Goal: Task Accomplishment & Management: Manage account settings

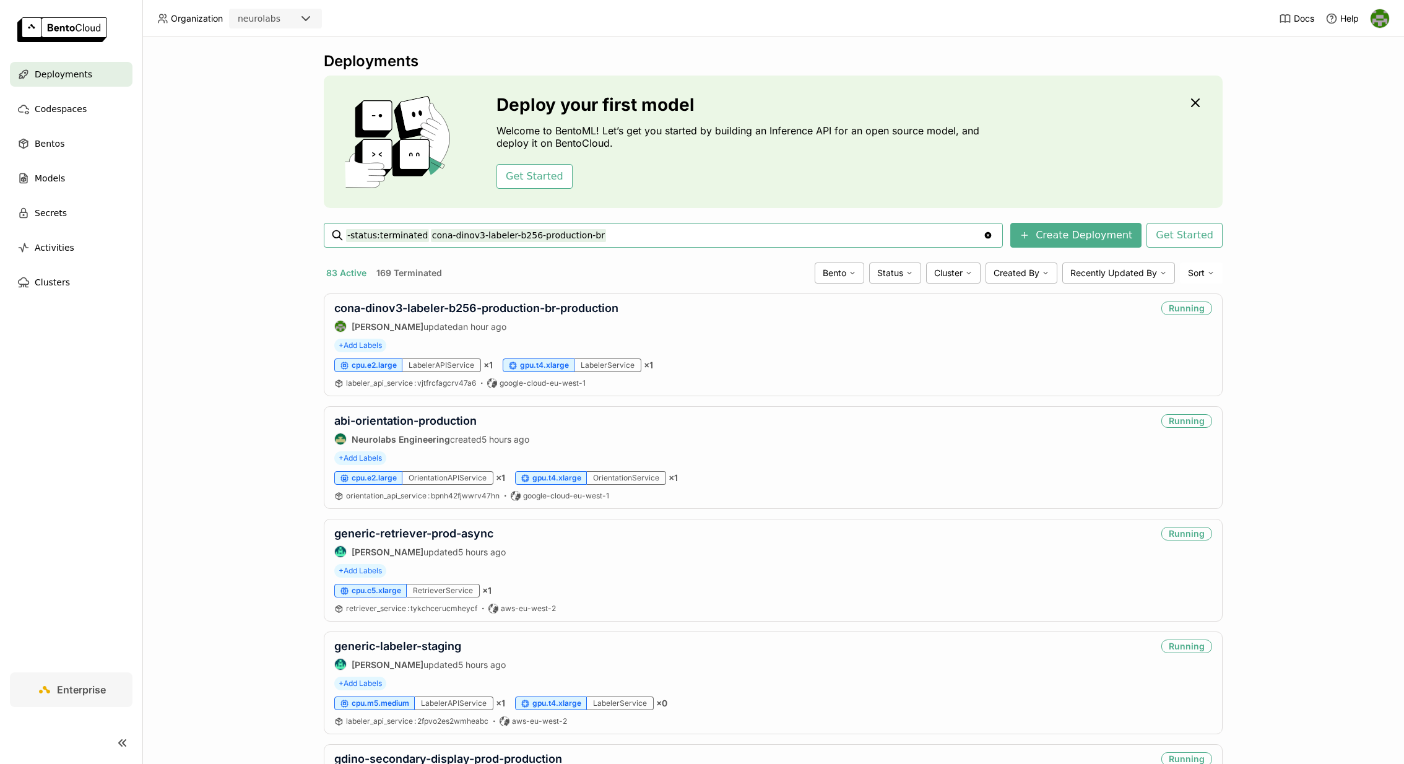
type input "-status:terminated cona-dinov3-labeler-b256-production-br"
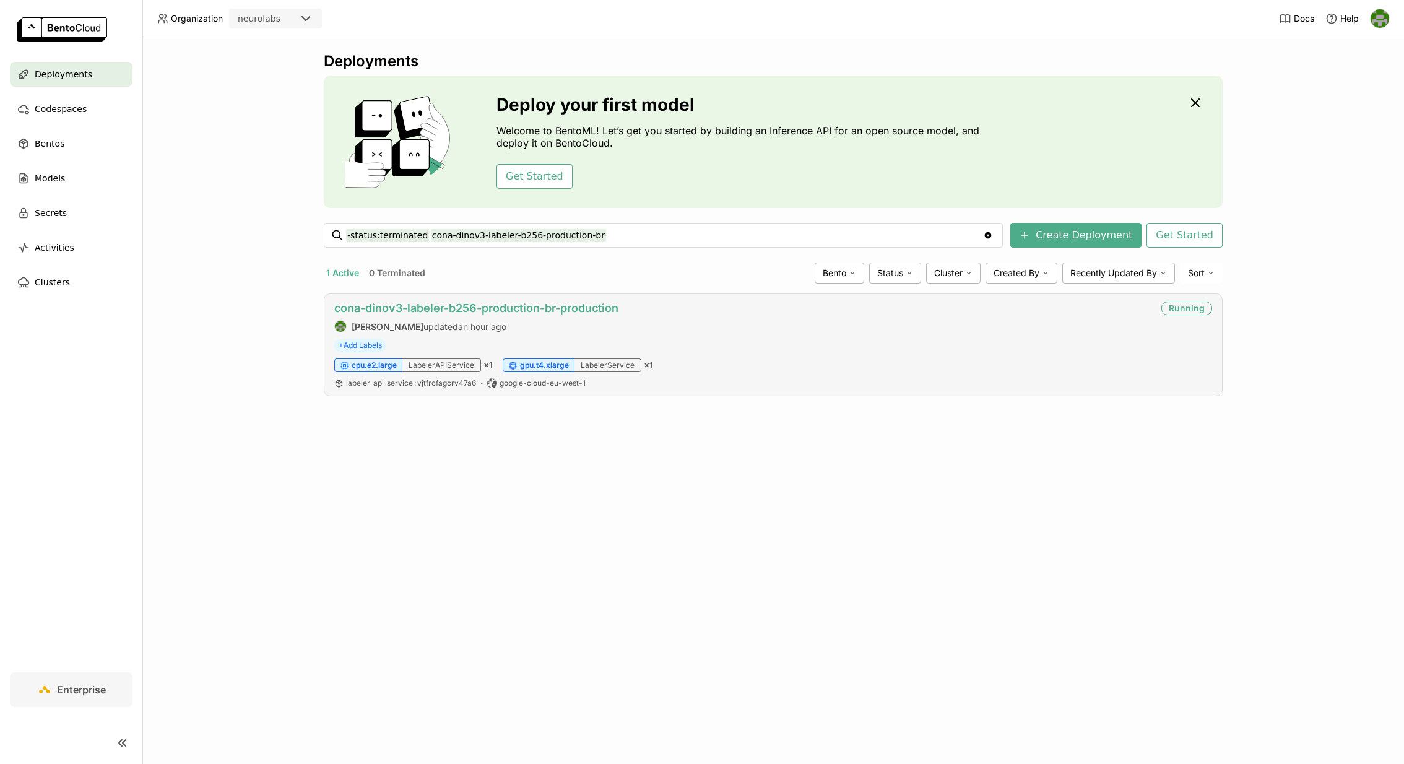
click at [499, 307] on link "cona-dinov3-labeler-b256-production-br-production" at bounding box center [476, 307] width 284 height 13
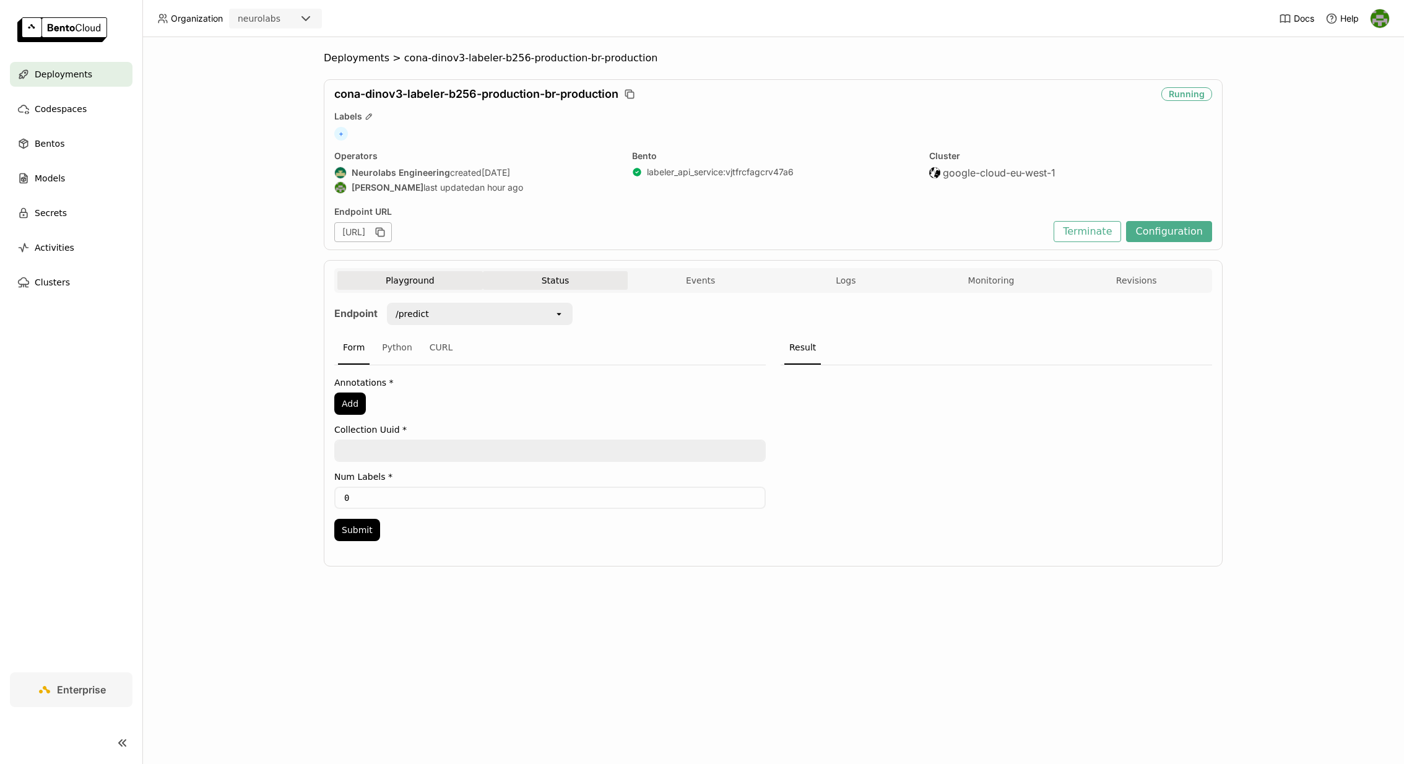
click at [559, 277] on button "Status" at bounding box center [555, 280] width 145 height 19
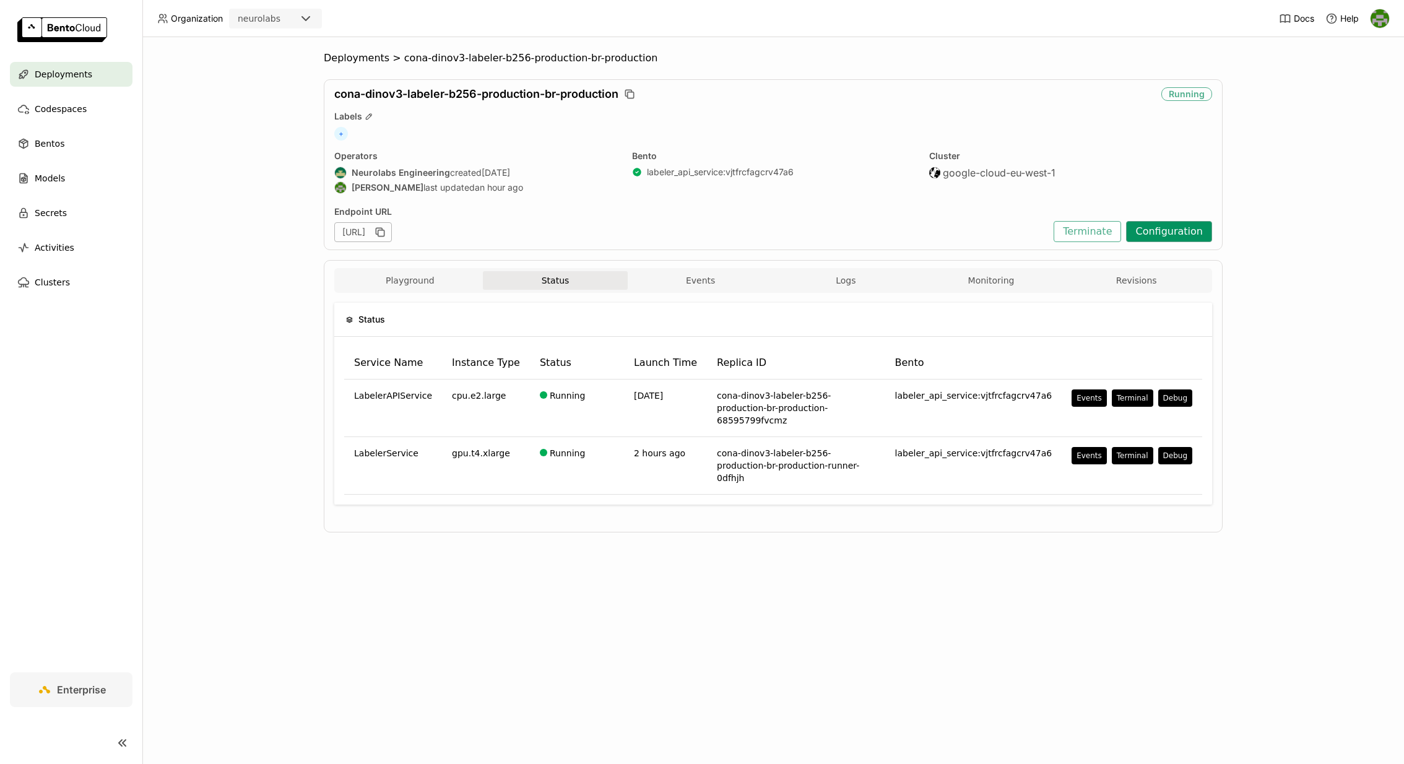
click at [1154, 227] on button "Configuration" at bounding box center [1169, 231] width 86 height 21
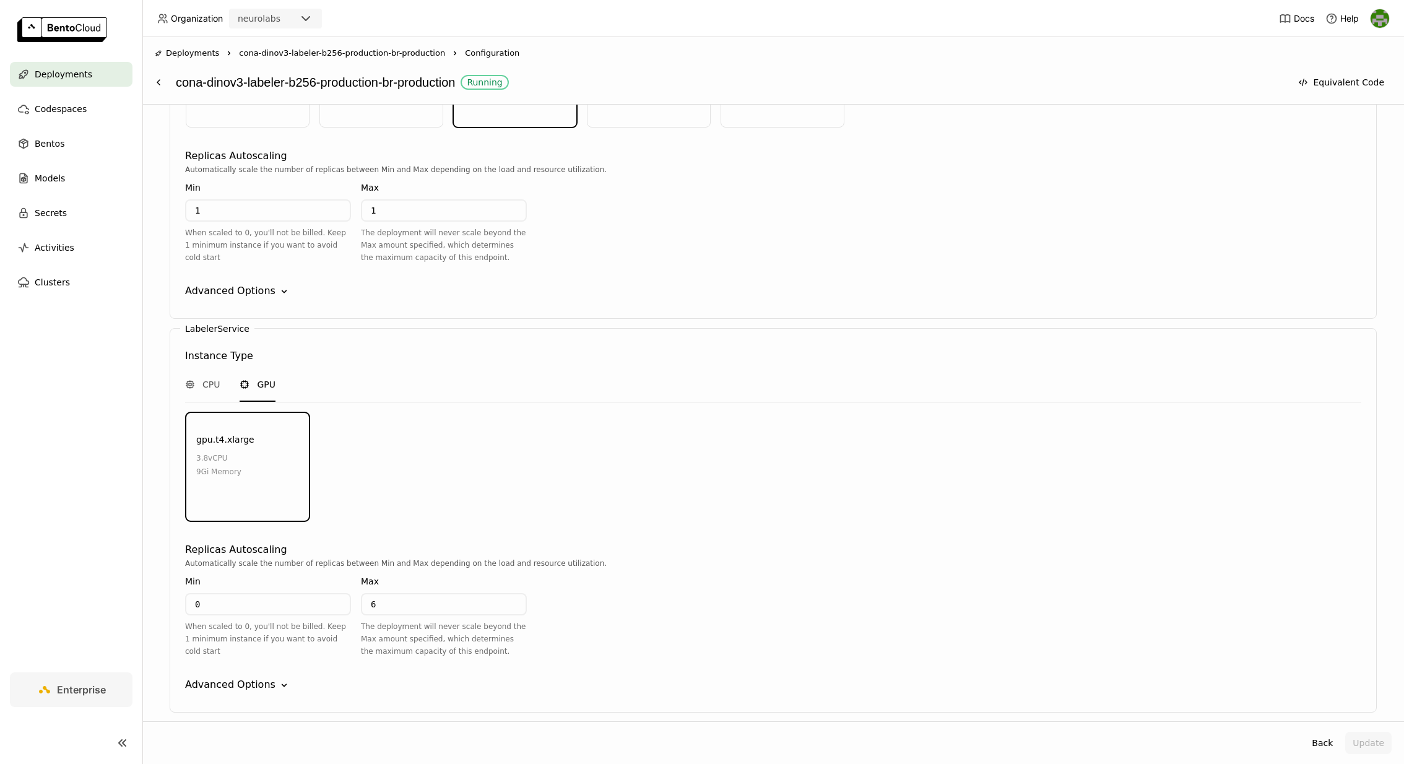
scroll to position [1316, 0]
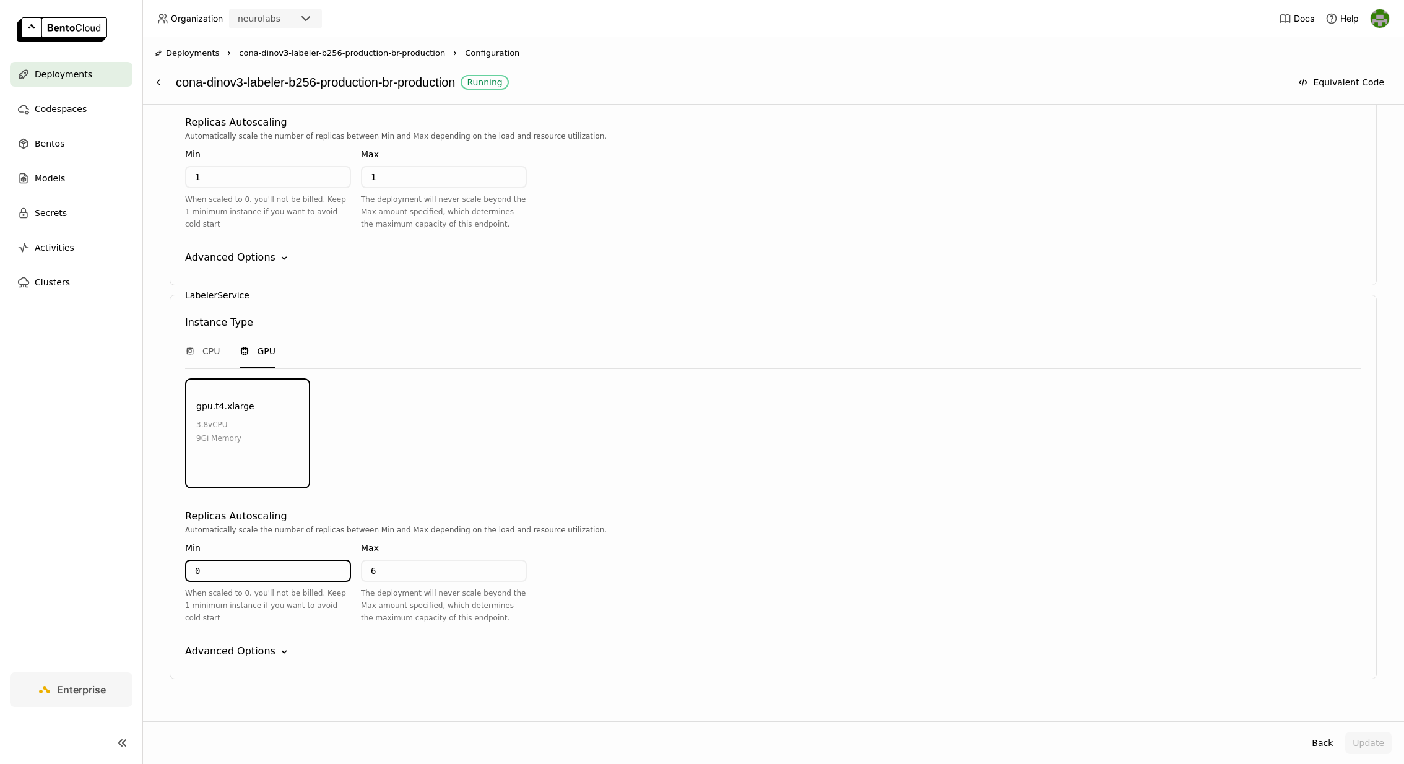
click at [318, 561] on input "0" at bounding box center [267, 571] width 163 height 20
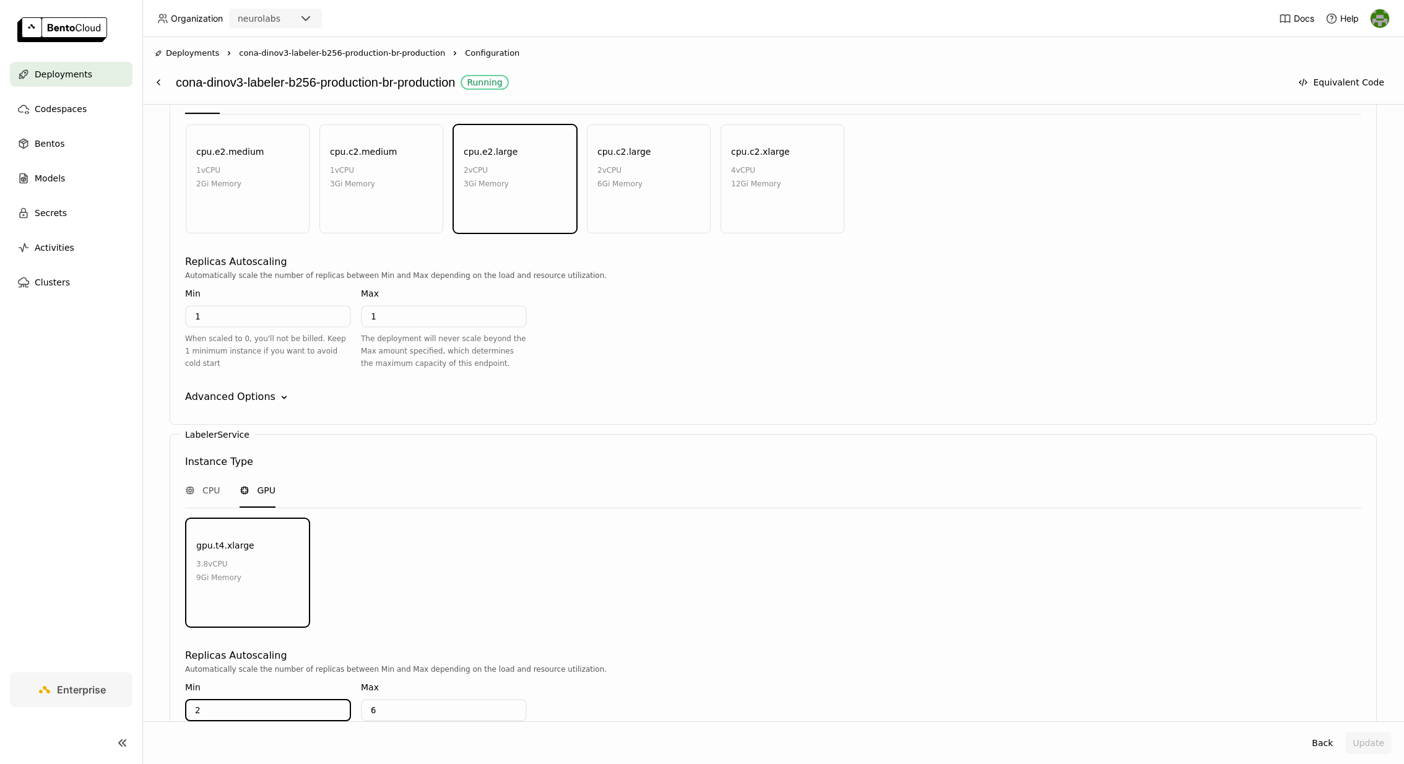
scroll to position [1261, 0]
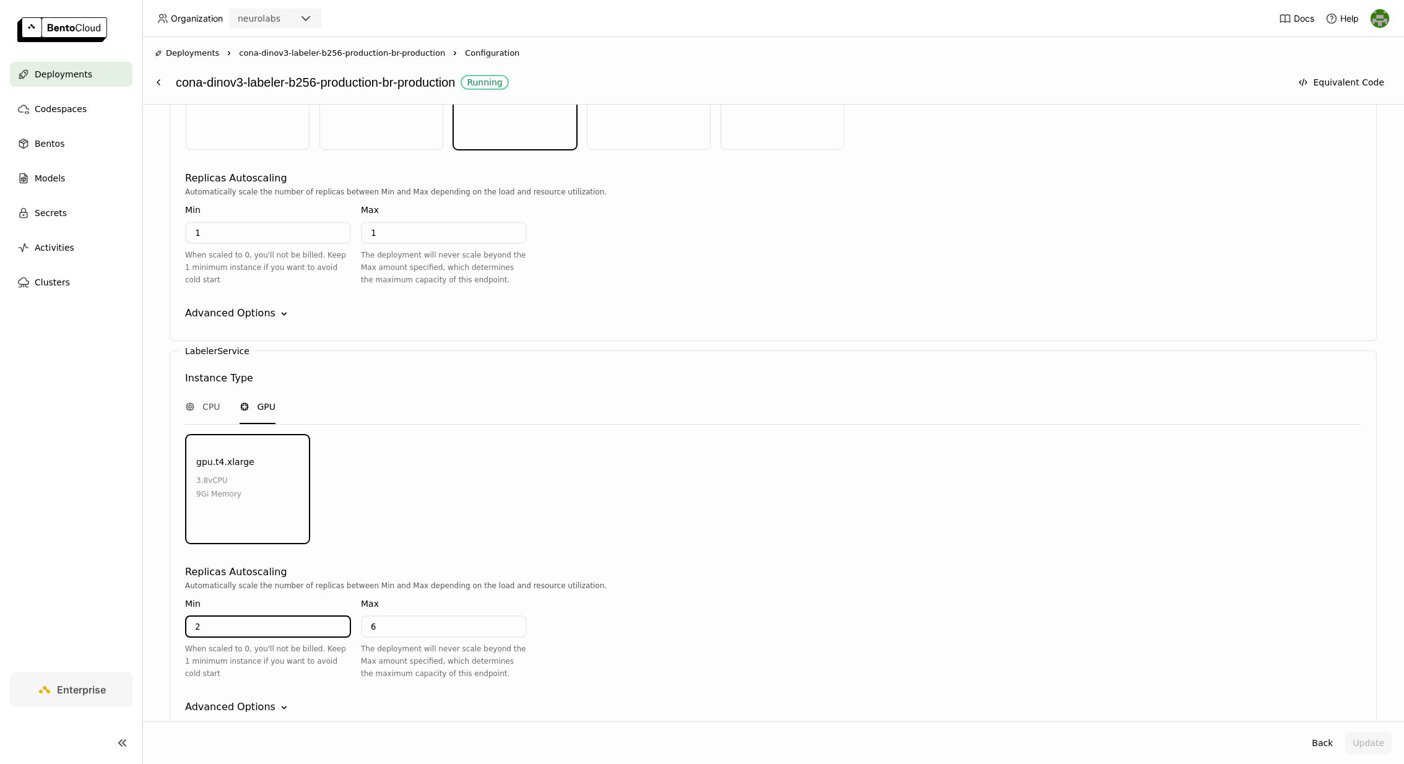
type input "2"
click at [222, 699] on div "Advanced Options" at bounding box center [230, 706] width 90 height 15
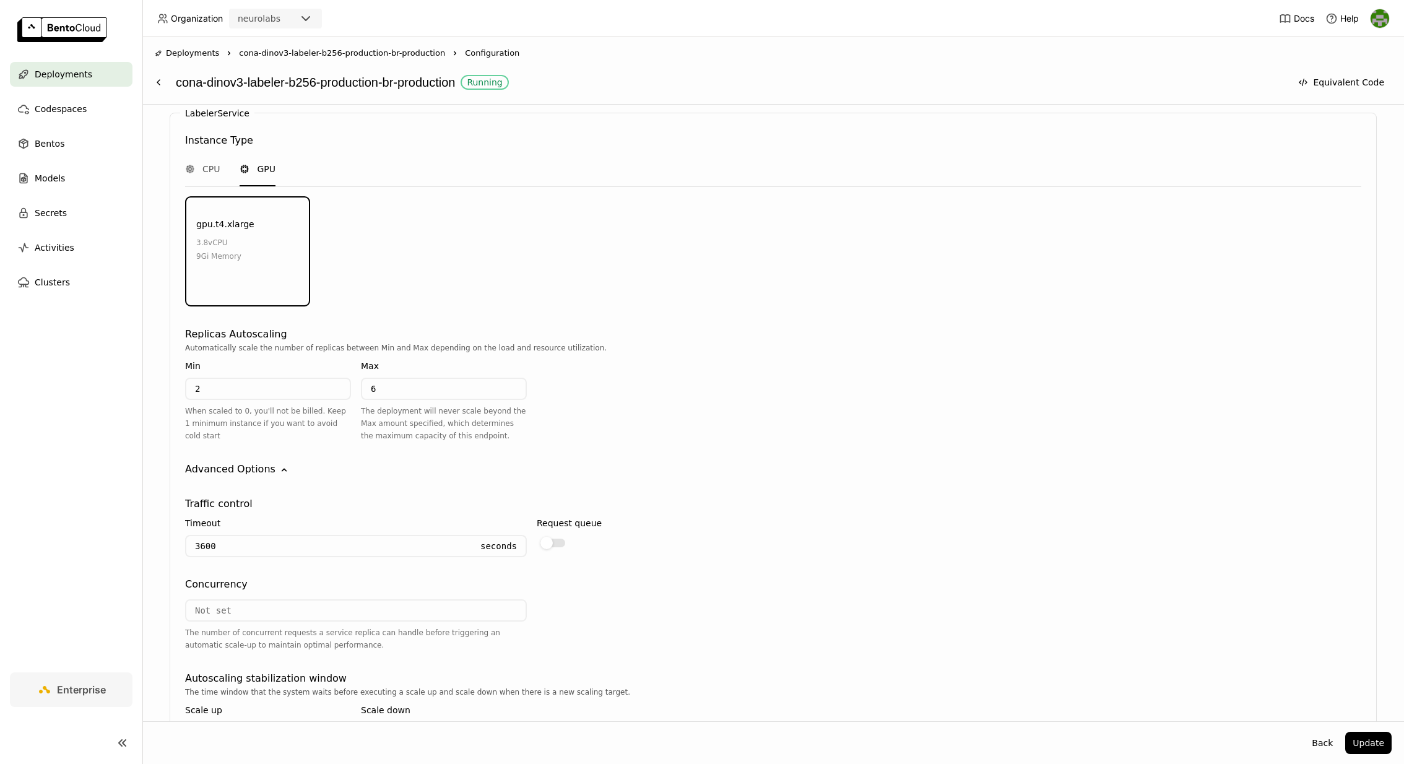
scroll to position [1503, 0]
click at [273, 596] on input "number" at bounding box center [355, 606] width 339 height 20
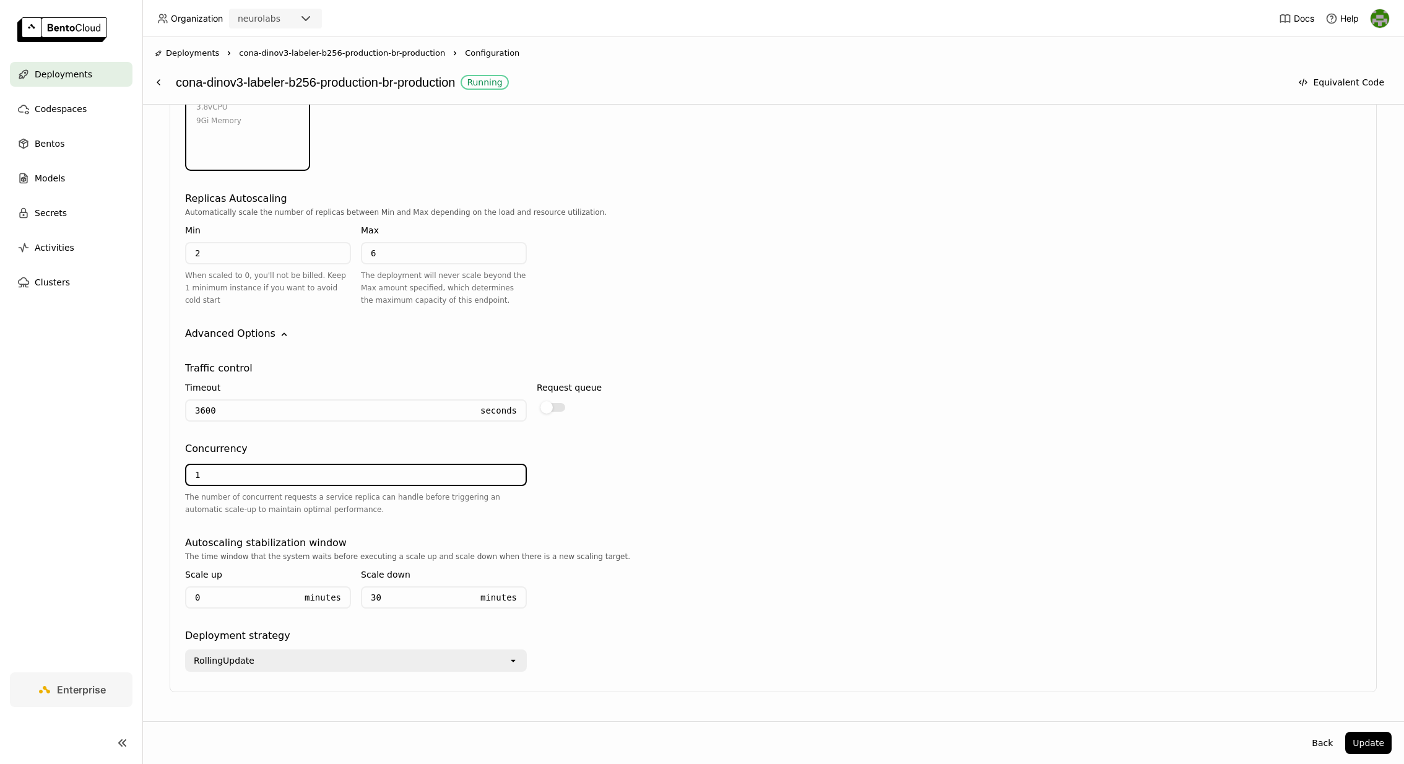
scroll to position [1644, 0]
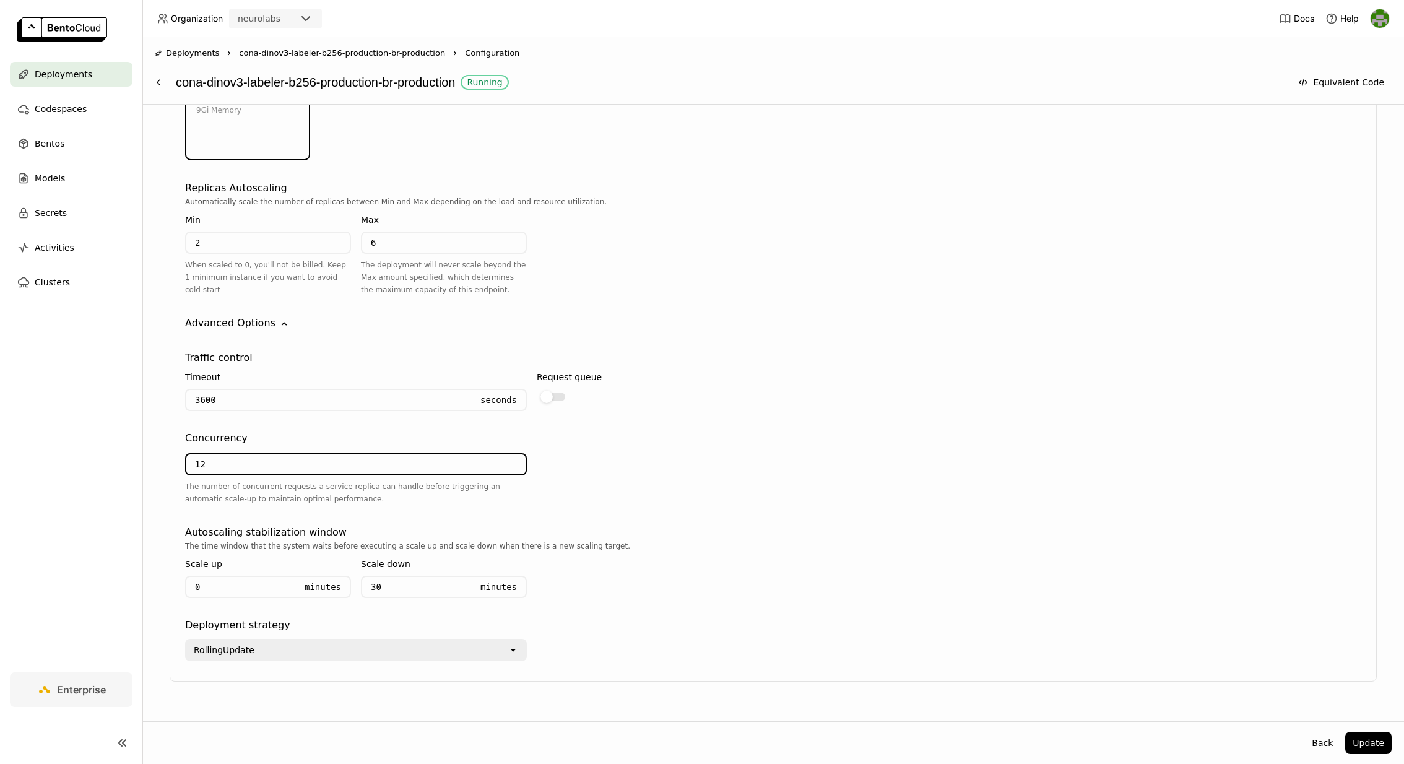
type input "1"
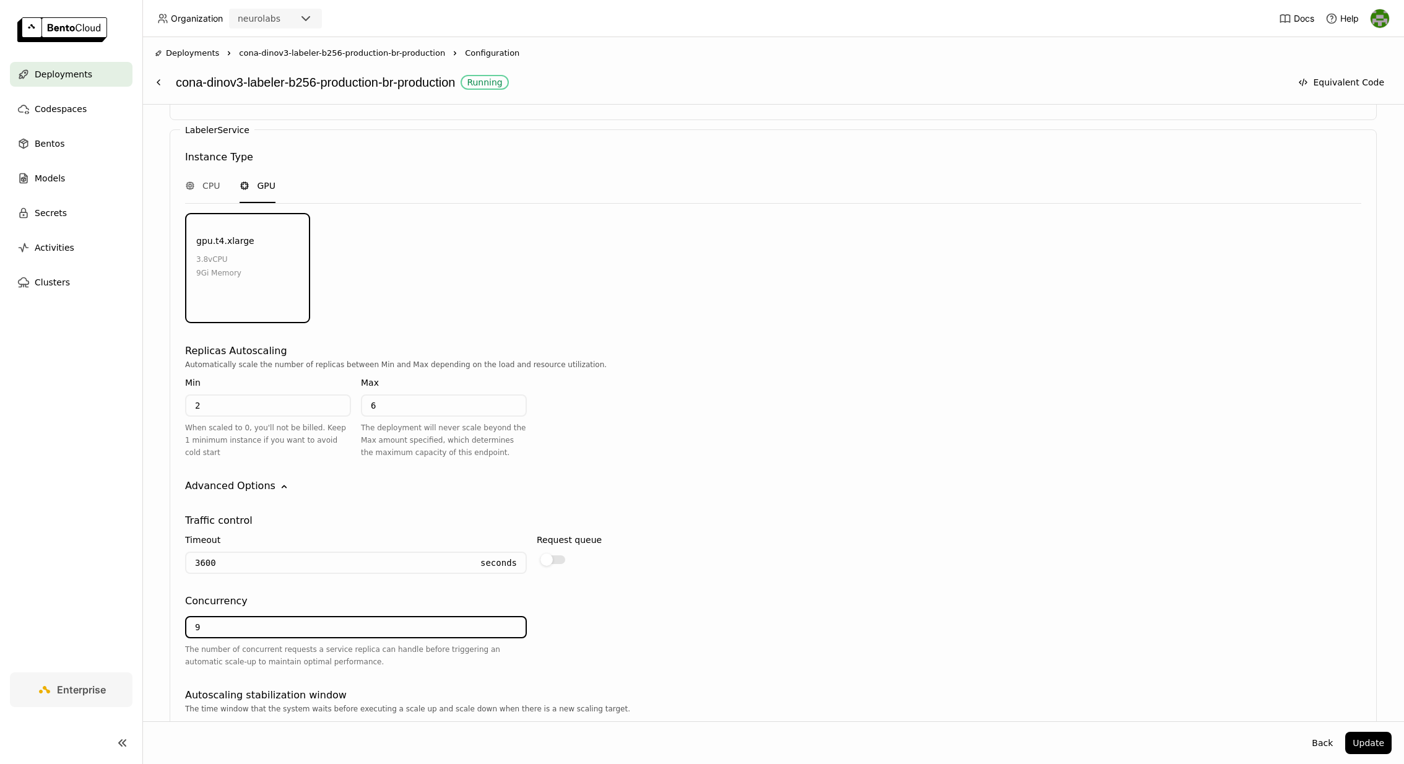
scroll to position [1489, 0]
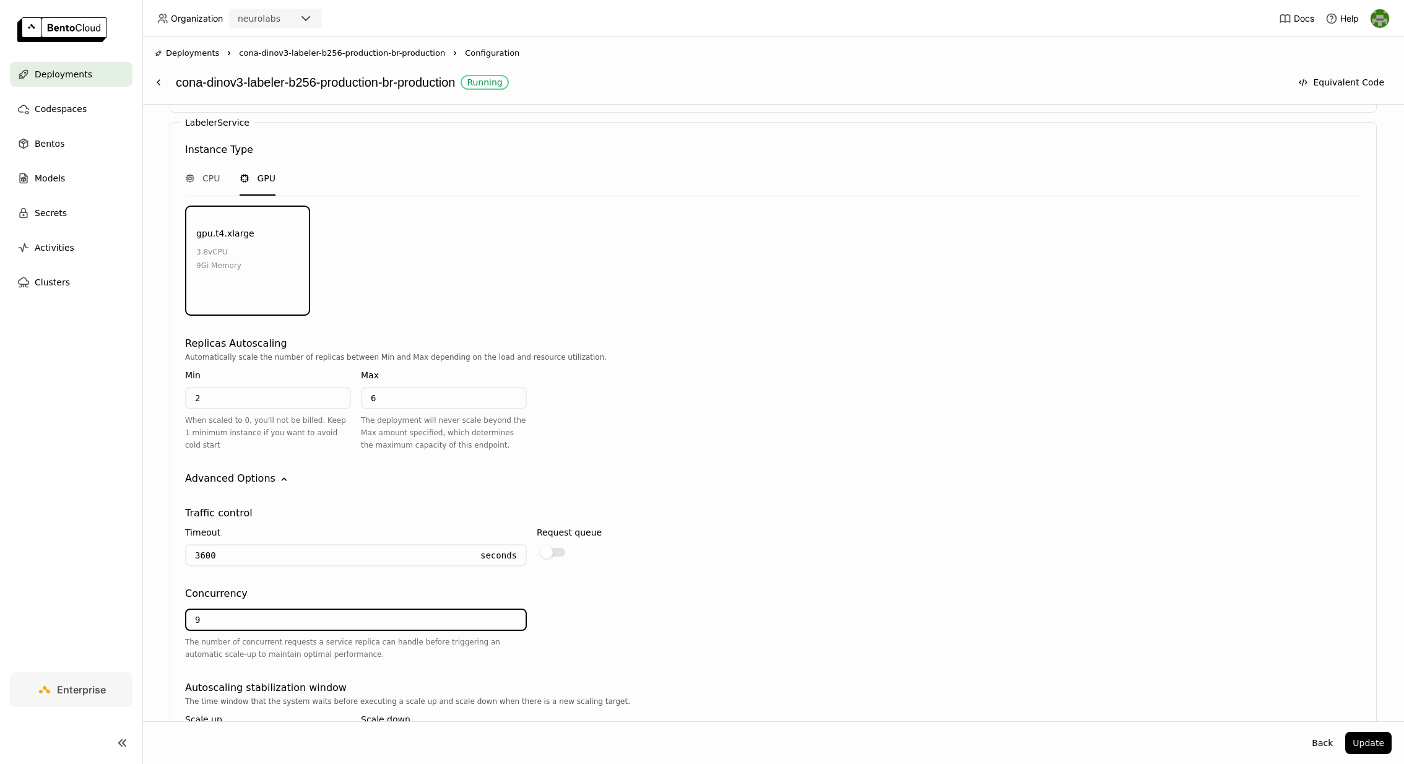
type input "9"
click at [297, 388] on input "2" at bounding box center [267, 398] width 163 height 20
type input "1"
click at [323, 610] on input "9" at bounding box center [355, 620] width 339 height 20
type input "6"
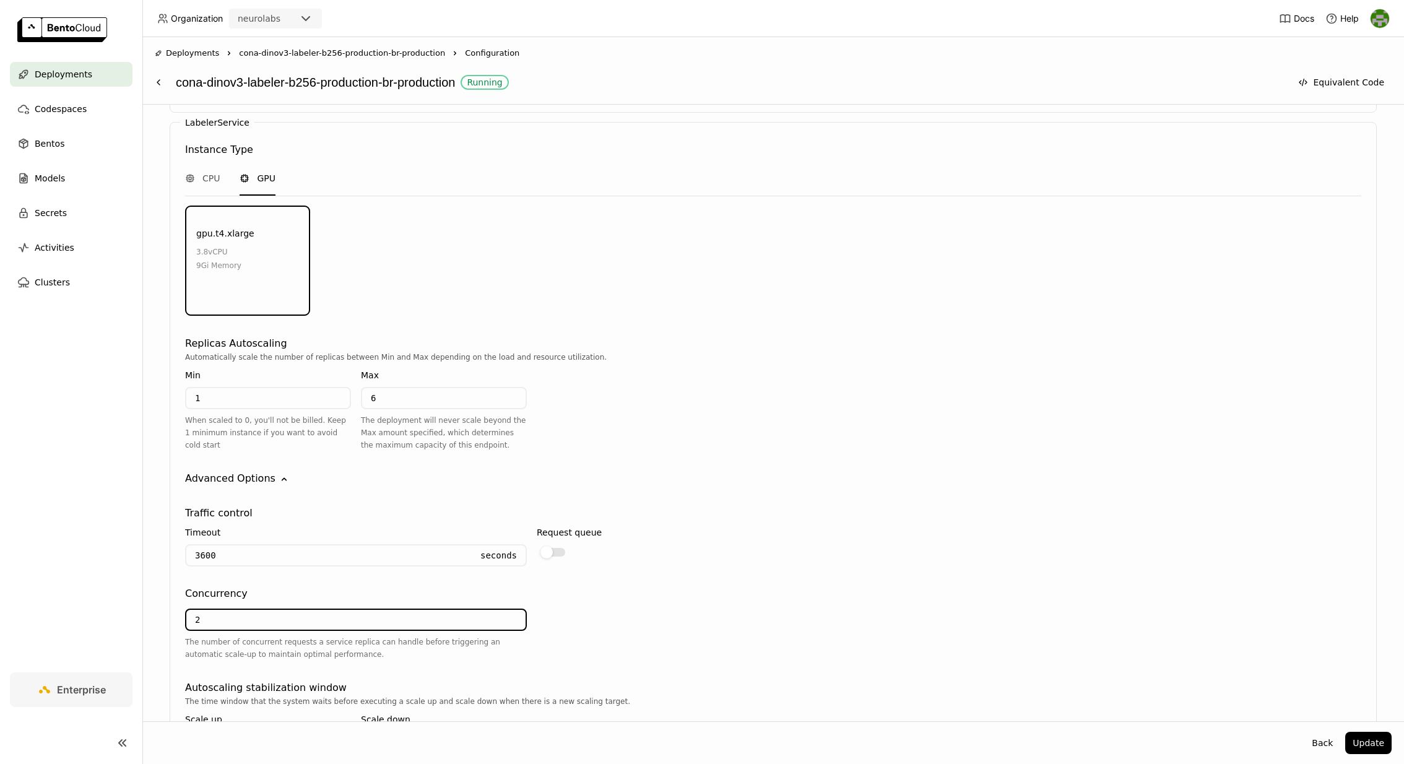
type input "2"
click at [675, 431] on div "Automatically scale the number of replicas between Min and Max depending on the…" at bounding box center [773, 406] width 1176 height 110
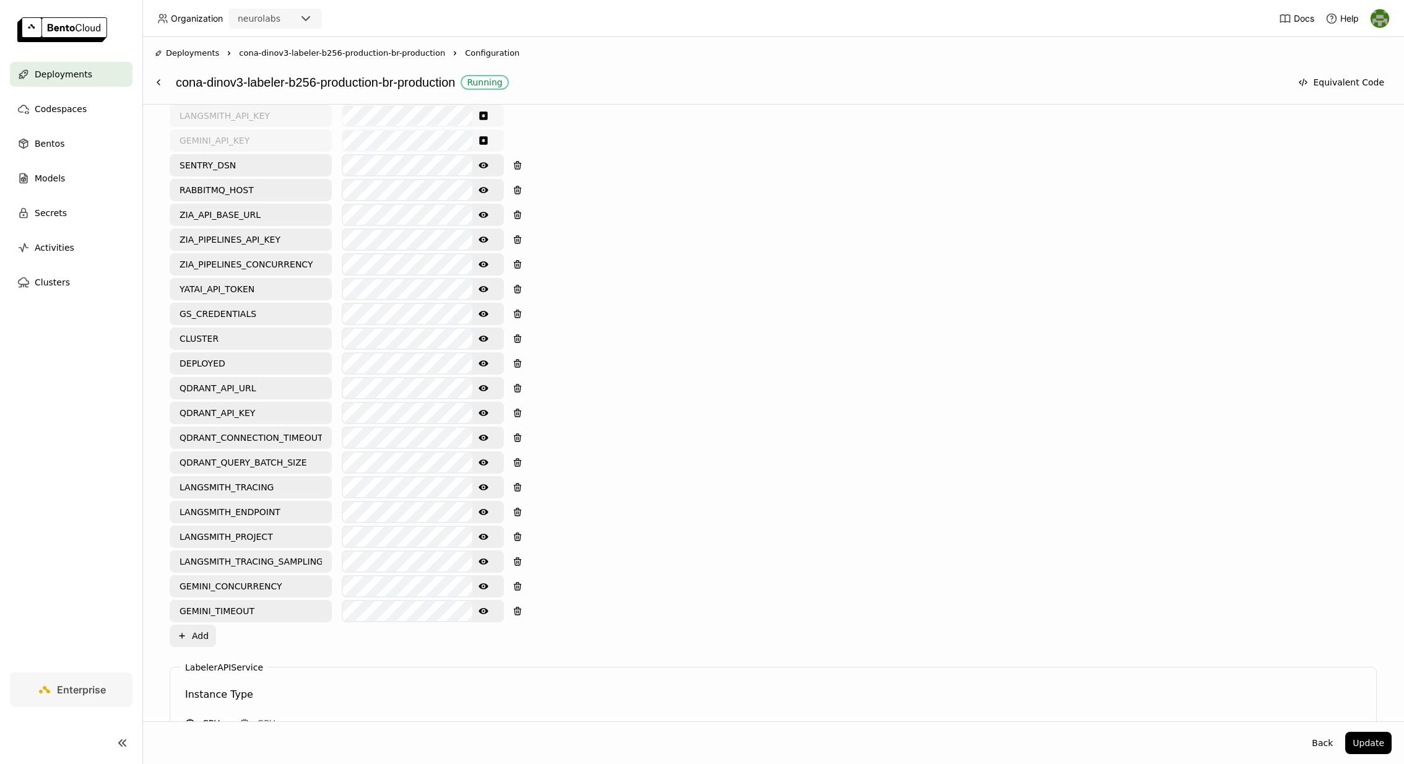
scroll to position [546, 0]
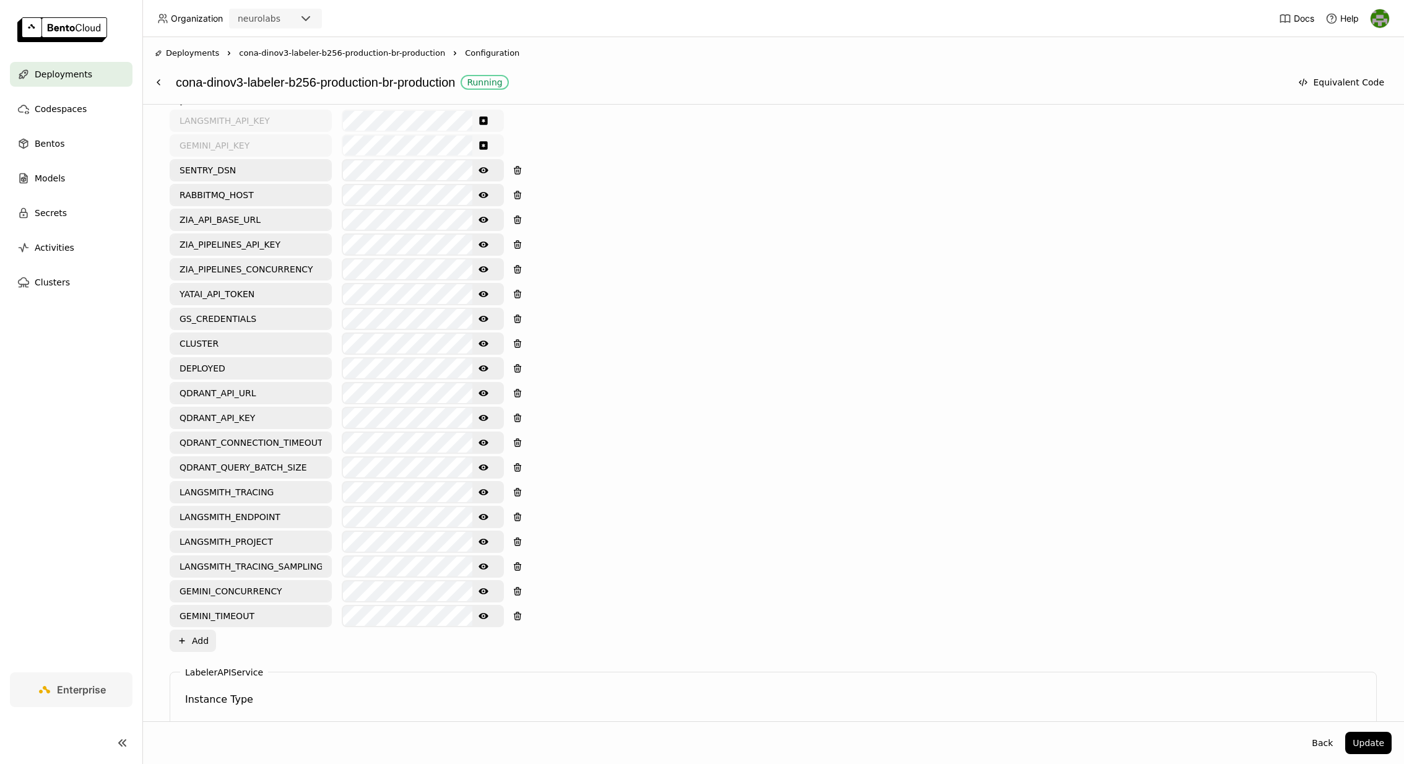
click at [483, 264] on icon "Show password text" at bounding box center [483, 269] width 10 height 10
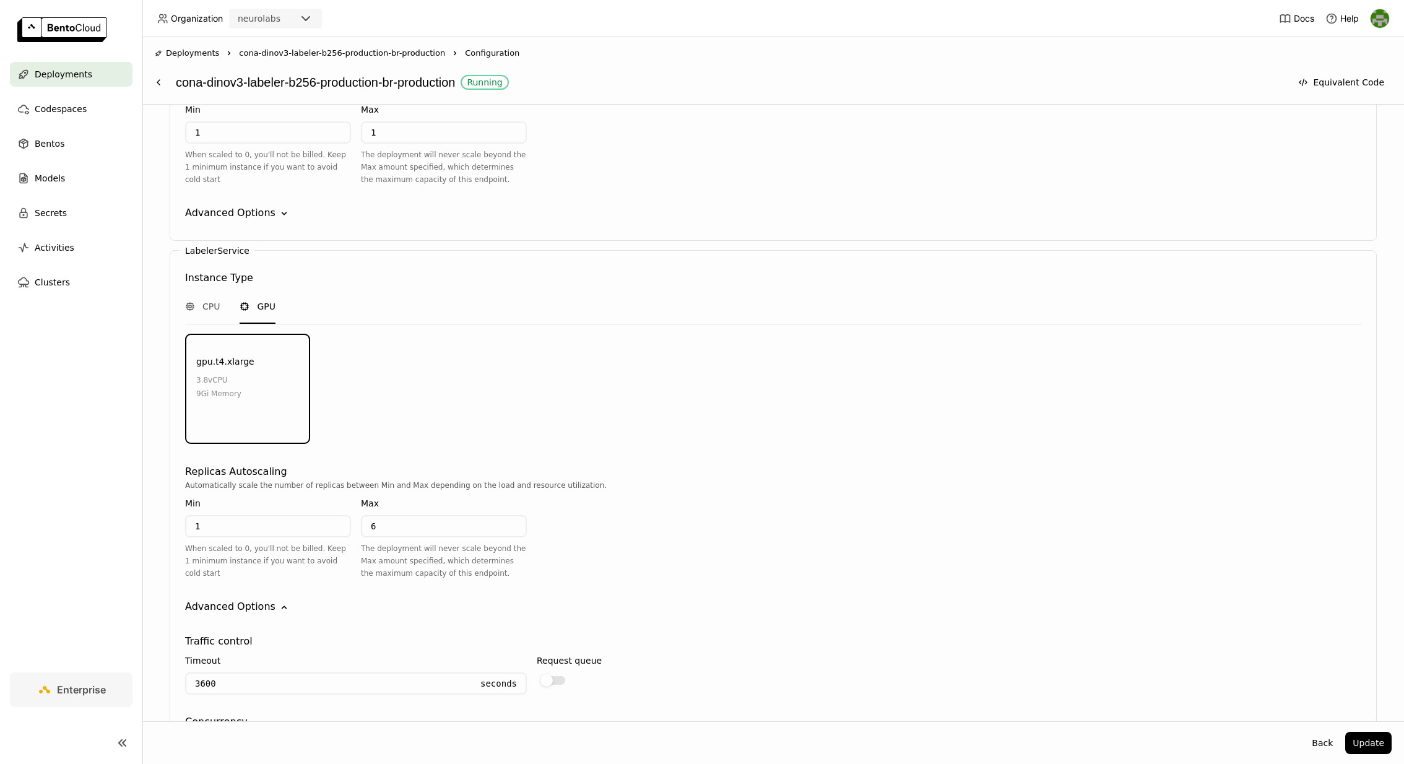
scroll to position [1644, 0]
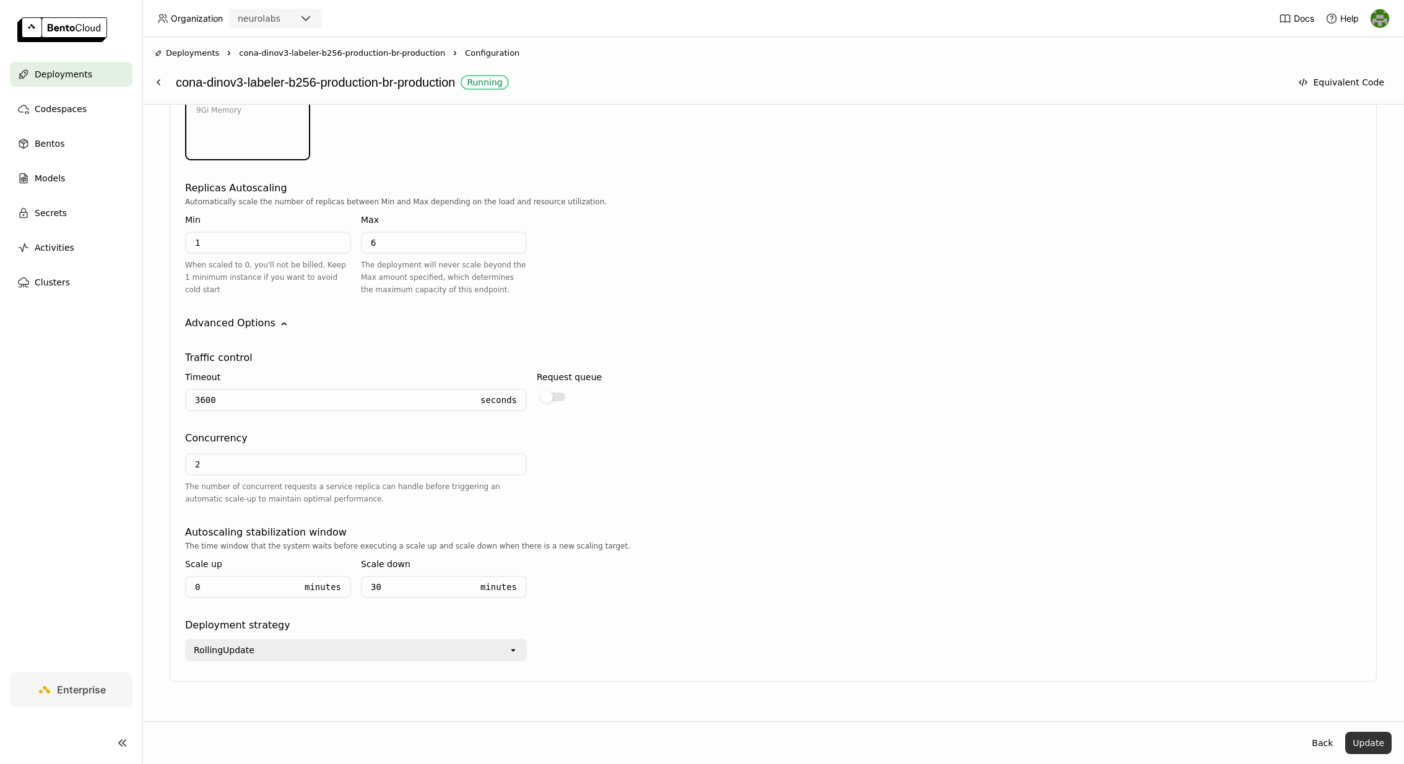
click at [1371, 744] on button "Update" at bounding box center [1368, 742] width 46 height 22
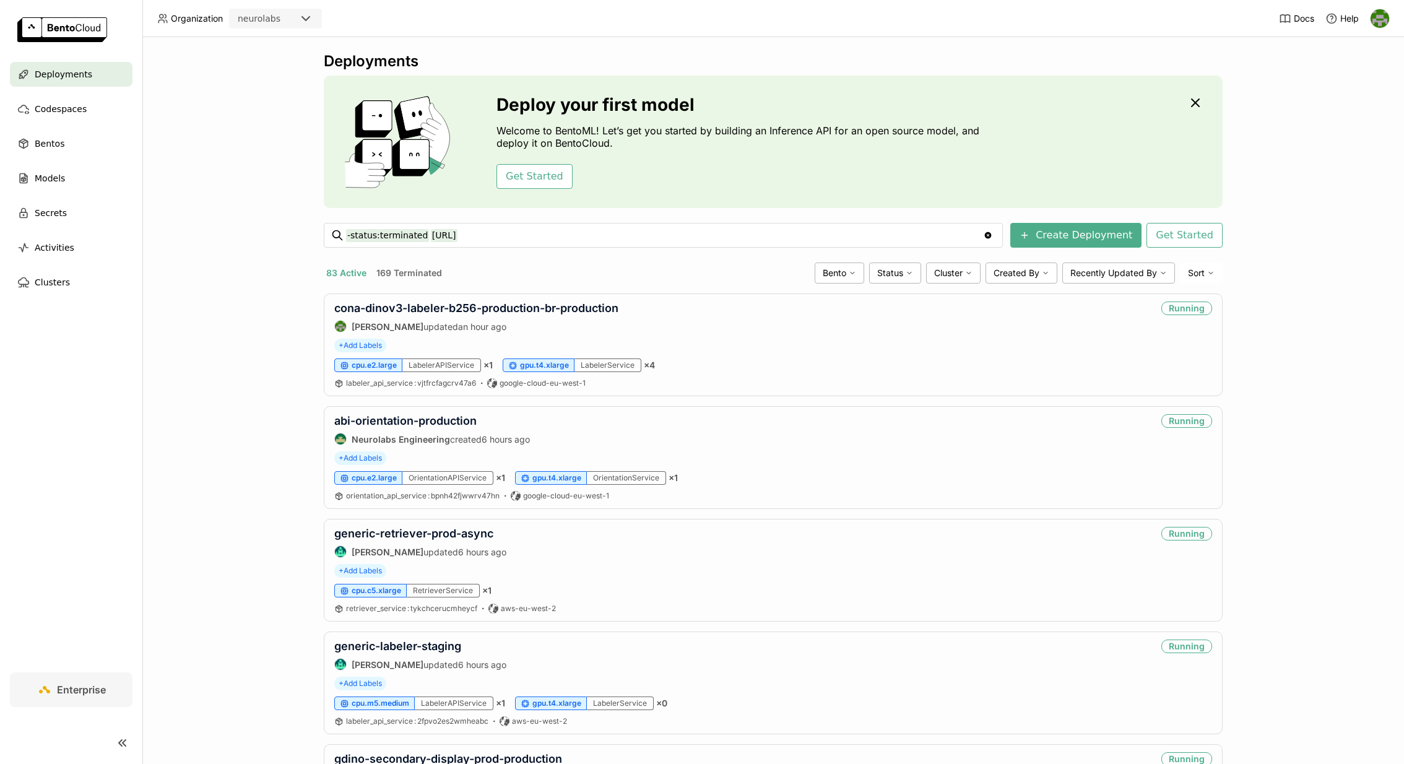
click at [737, 244] on input "-status:terminated [URL]" at bounding box center [664, 235] width 637 height 20
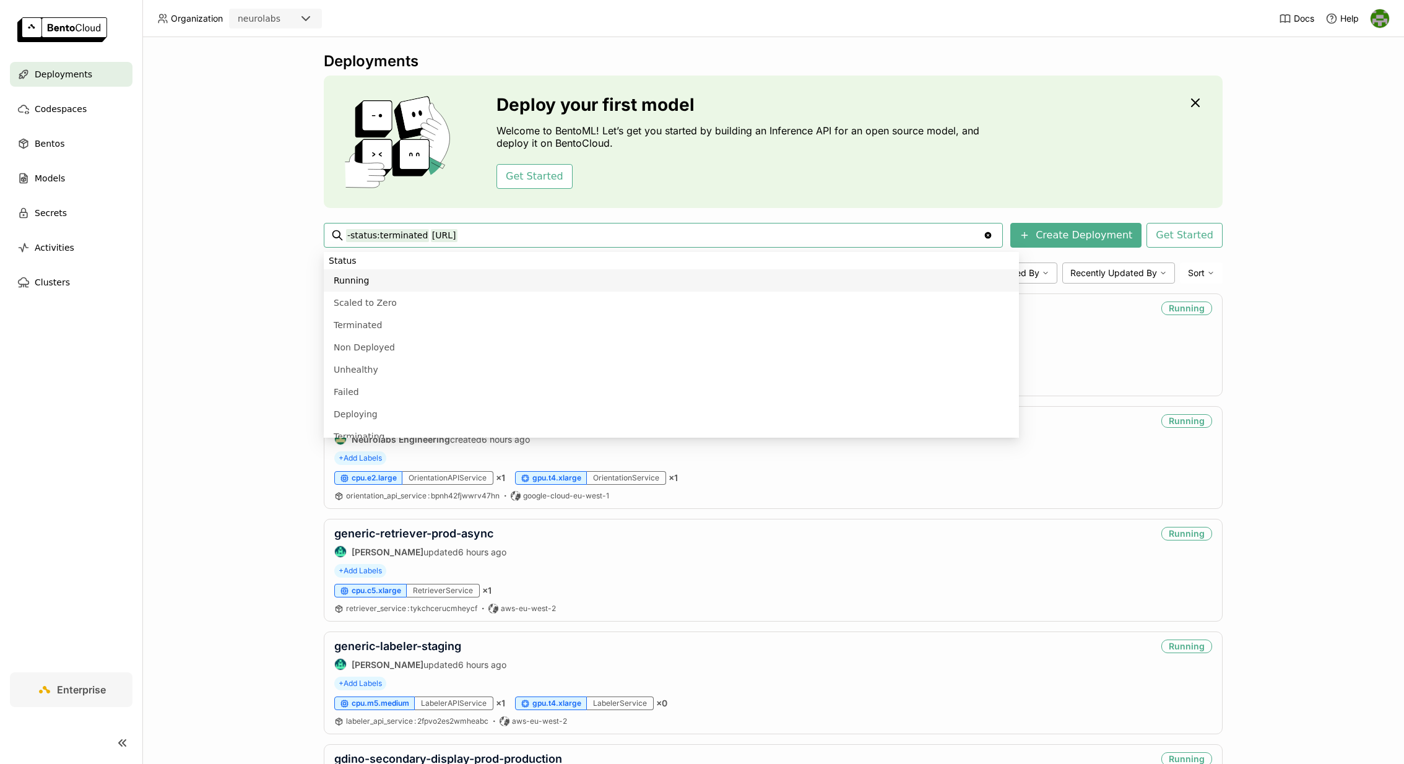
drag, startPoint x: 738, startPoint y: 238, endPoint x: 425, endPoint y: 232, distance: 313.2
click at [425, 232] on input "-status:terminated [URL]" at bounding box center [664, 235] width 637 height 20
paste input "[URL]"
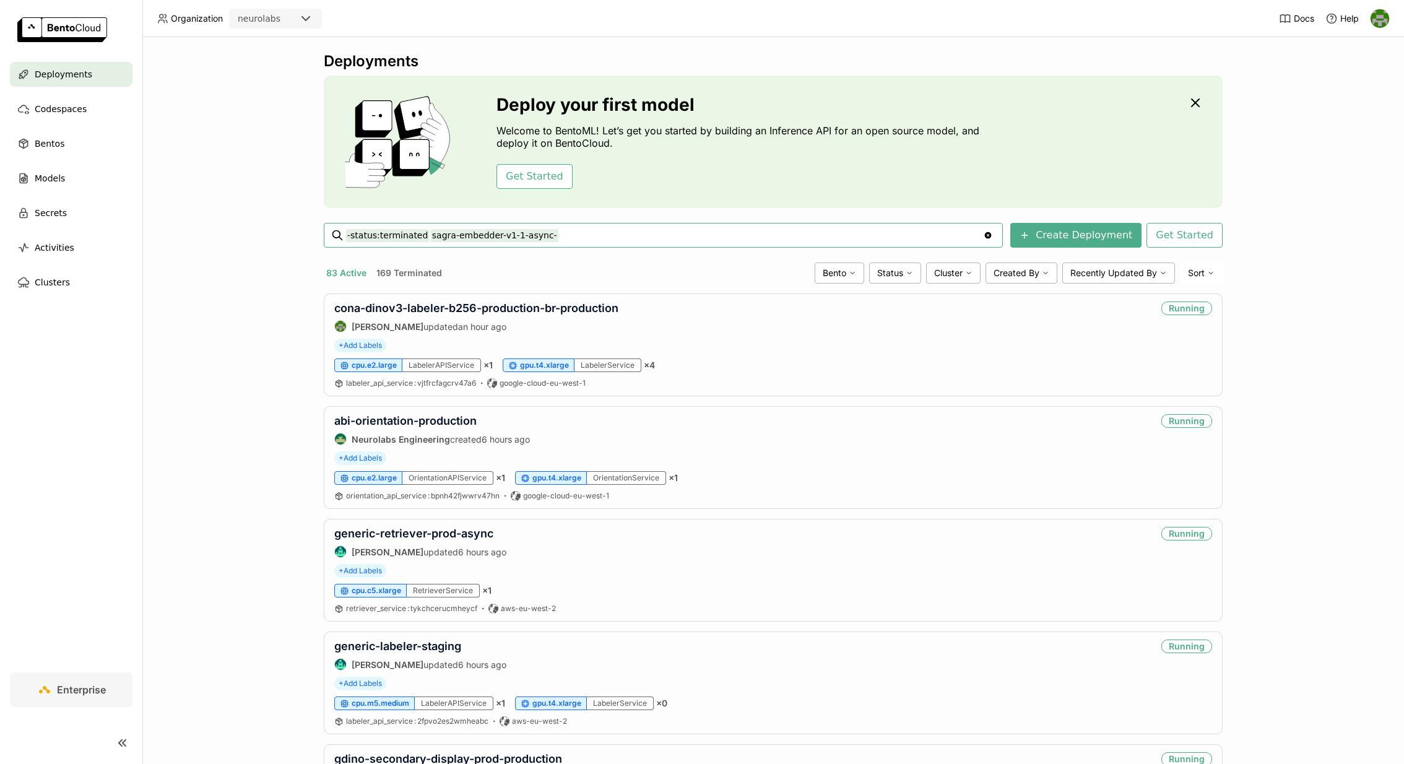
type input "-status:terminated sagra-embedder-v1-1-async-"
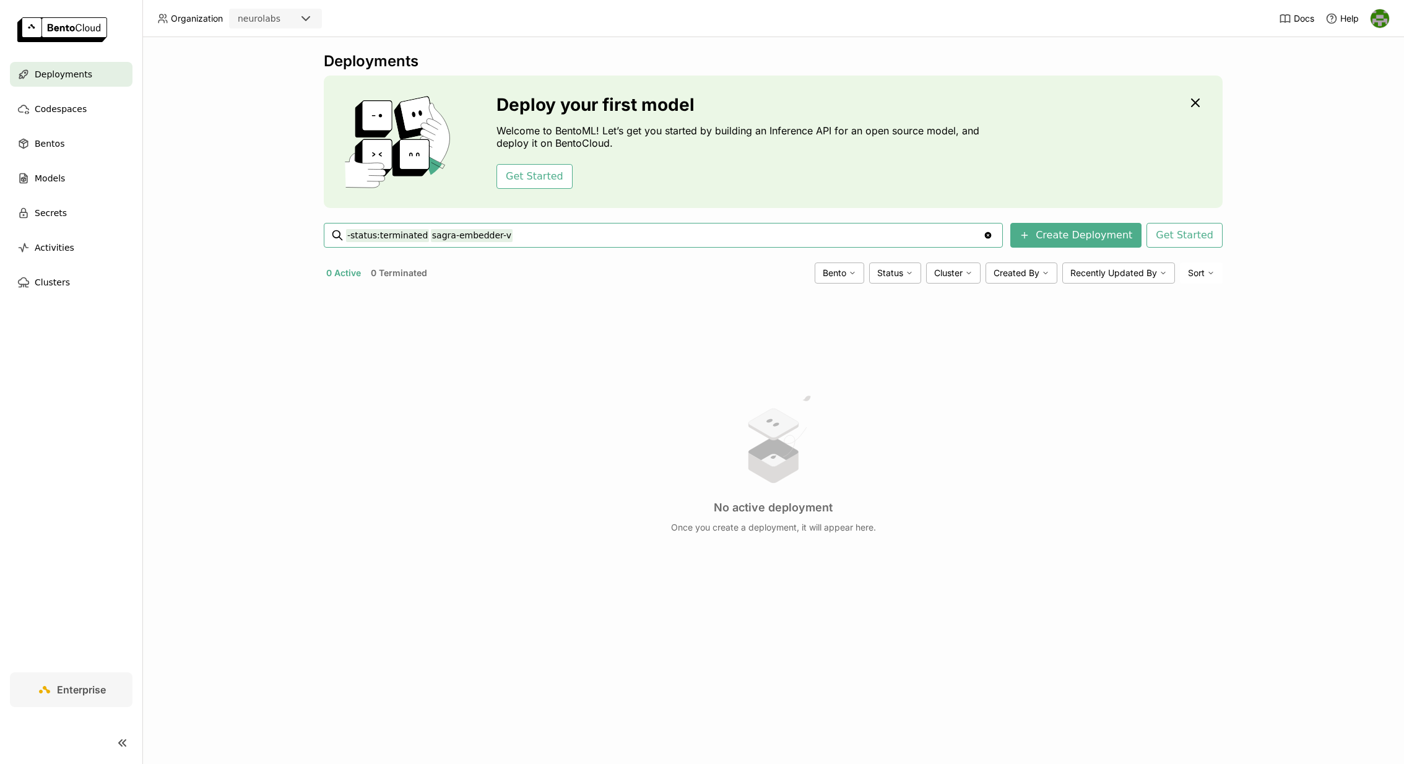
type input "-status:terminated sagra-embedder-v"
click at [671, 235] on input "-status:terminated sagra-embedder-v" at bounding box center [664, 235] width 637 height 20
paste input "[URL]"
type input "-status:terminated sagra-generic-segmenter-no"
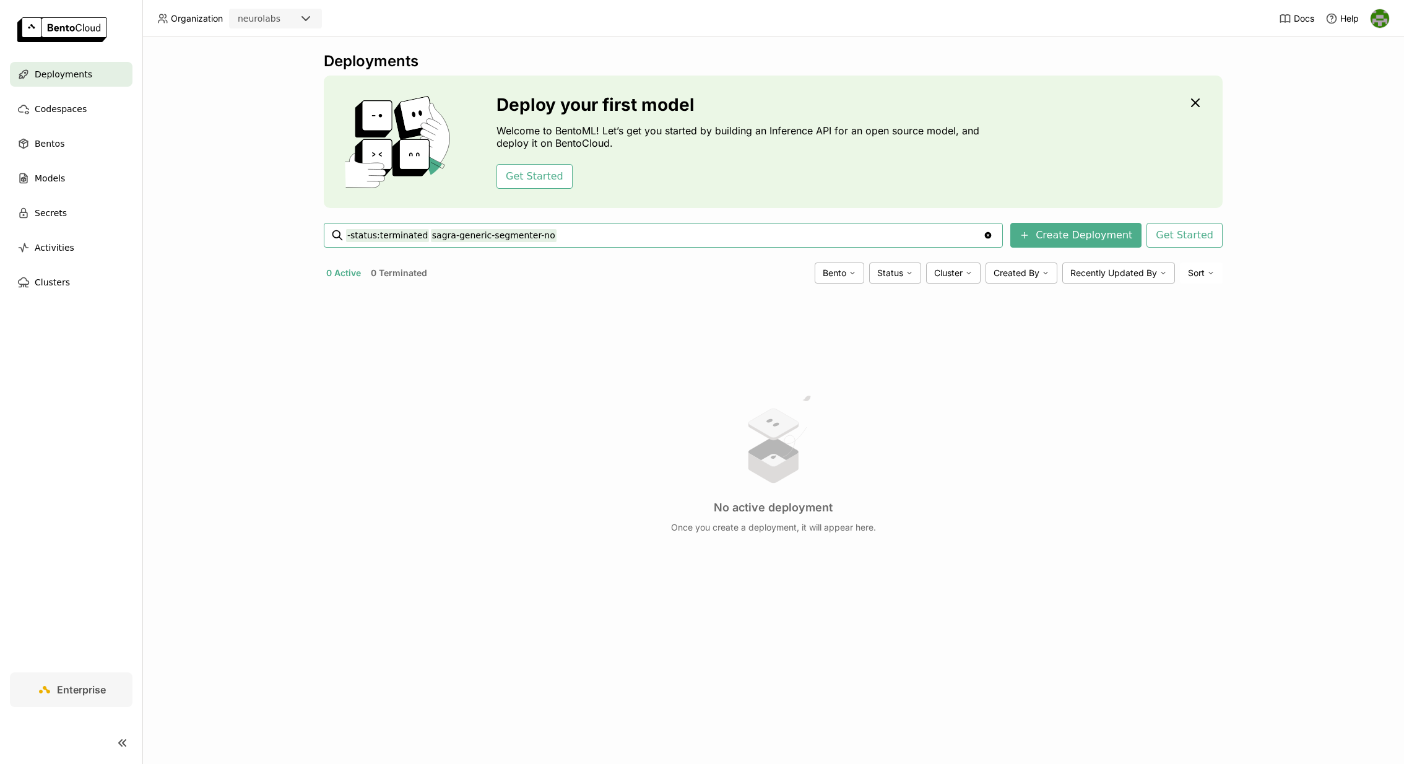
click at [563, 235] on input "-status:terminated sagra-generic-segmenter-no" at bounding box center [664, 235] width 637 height 20
paste input "[URL]"
type input "-status:terminated test-bento-deployment"
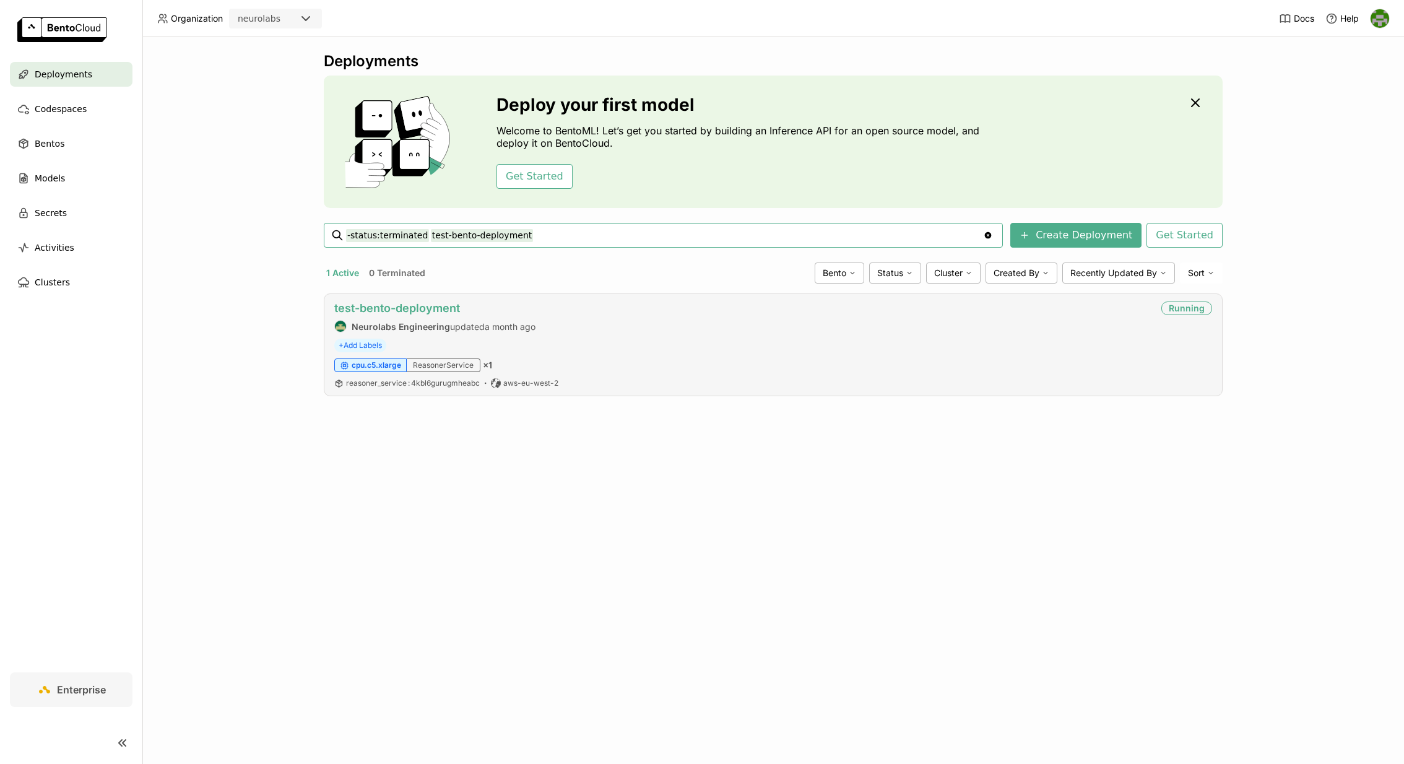
click at [434, 307] on link "test-bento-deployment" at bounding box center [397, 307] width 126 height 13
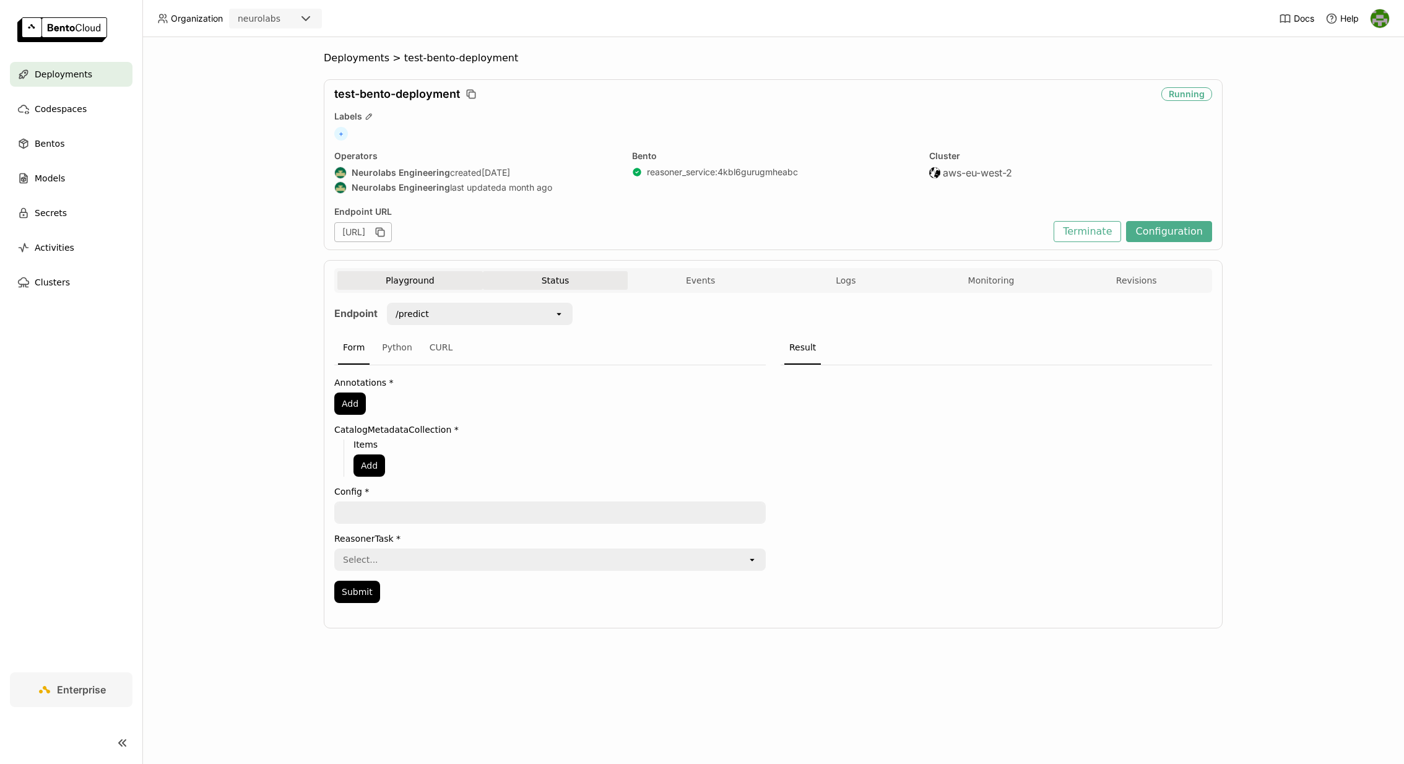
click at [557, 280] on button "Status" at bounding box center [555, 280] width 145 height 19
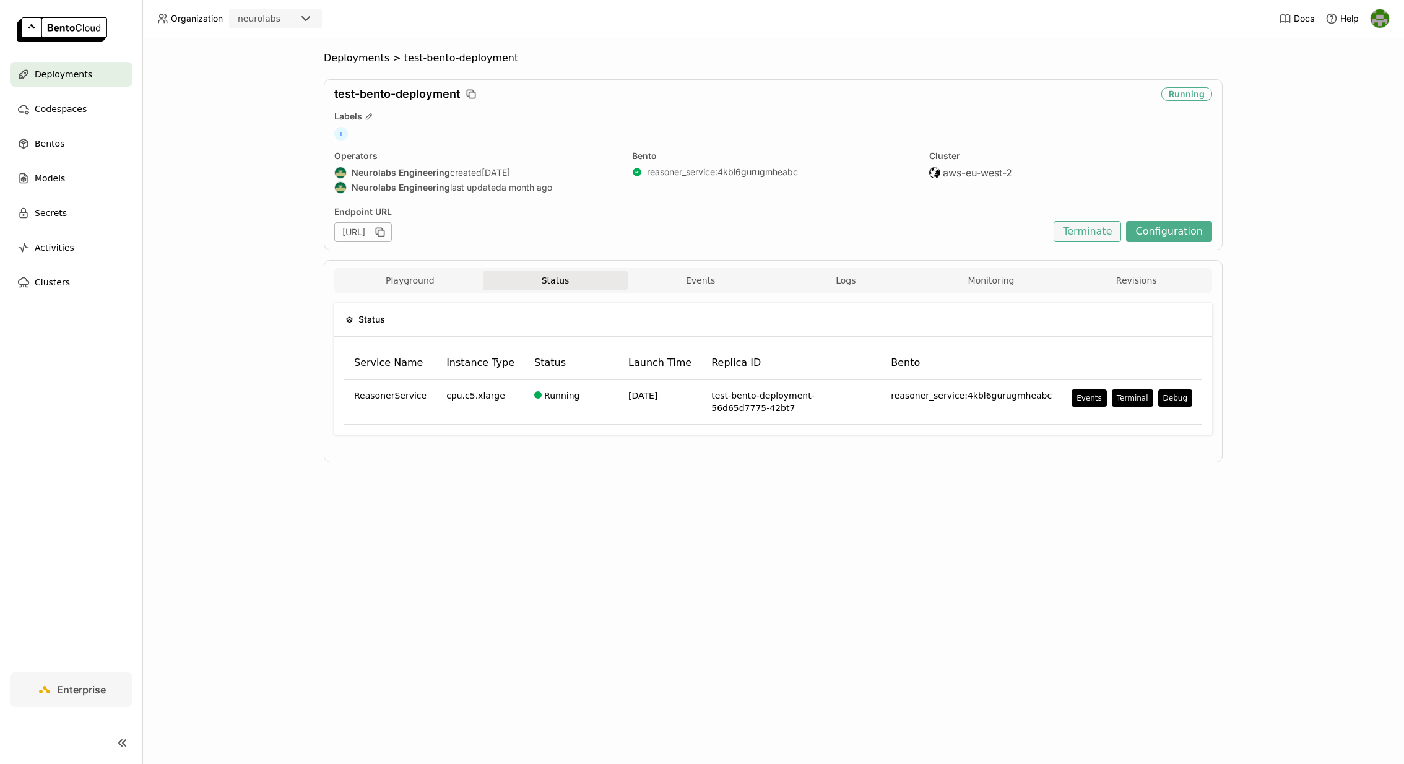
click at [1104, 229] on button "Terminate" at bounding box center [1086, 231] width 67 height 21
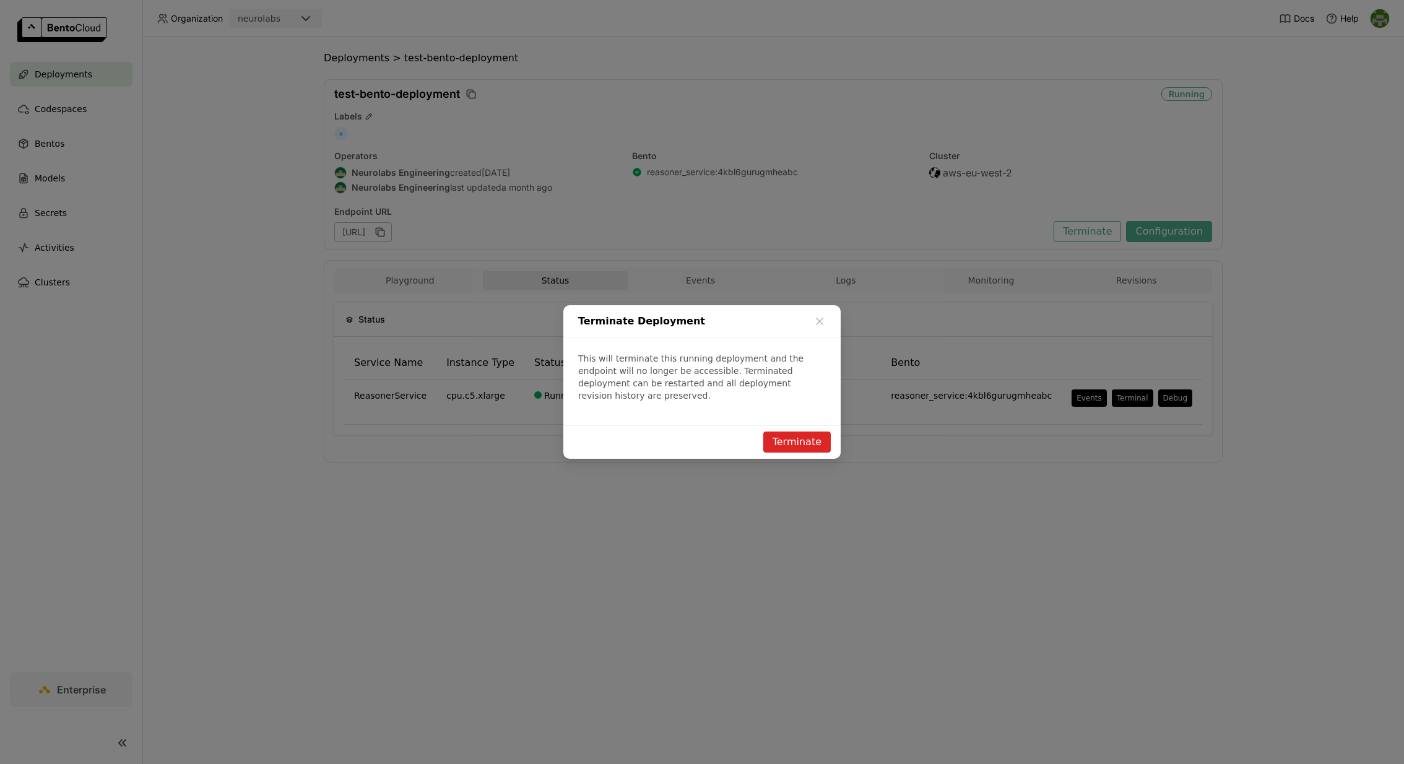
click at [821, 436] on button "Terminate" at bounding box center [796, 441] width 67 height 21
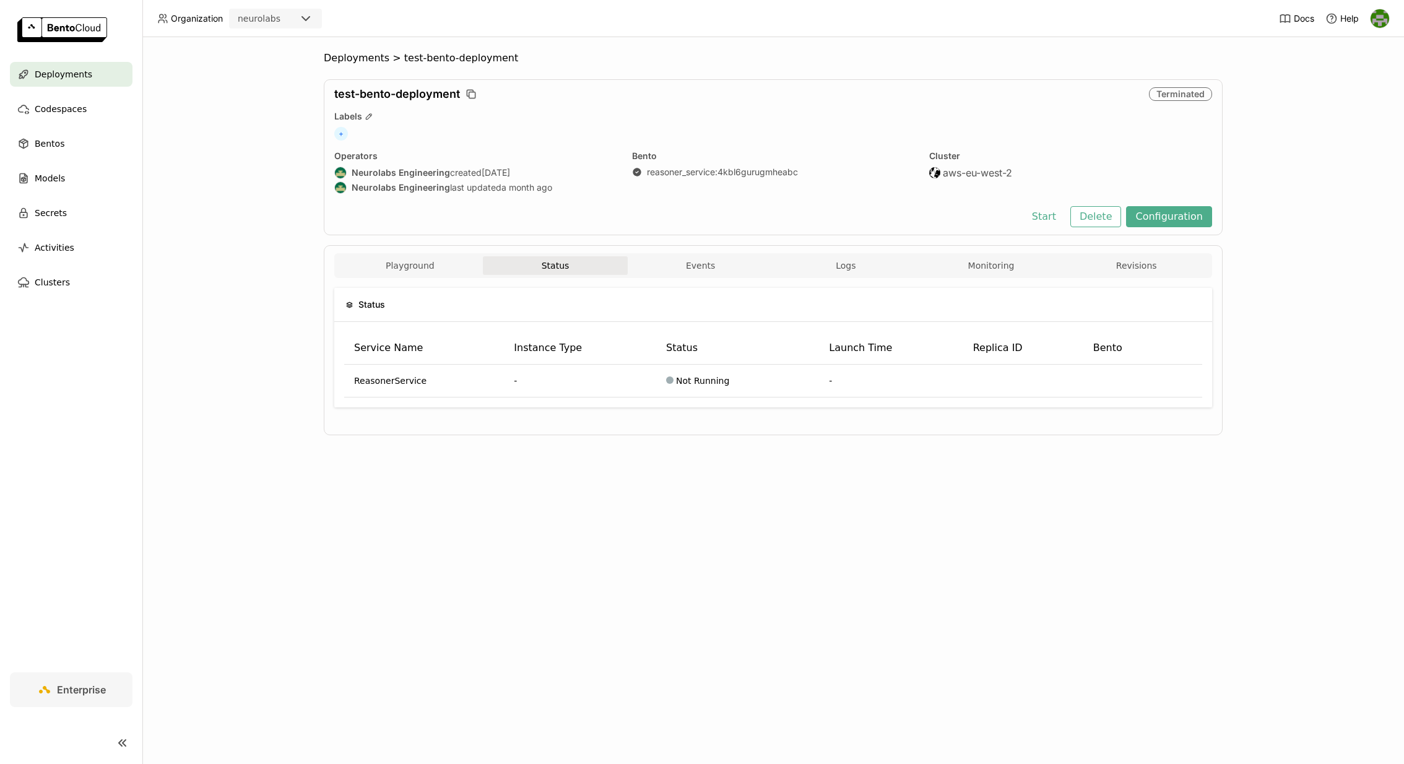
click at [85, 77] on span "Deployments" at bounding box center [64, 74] width 58 height 15
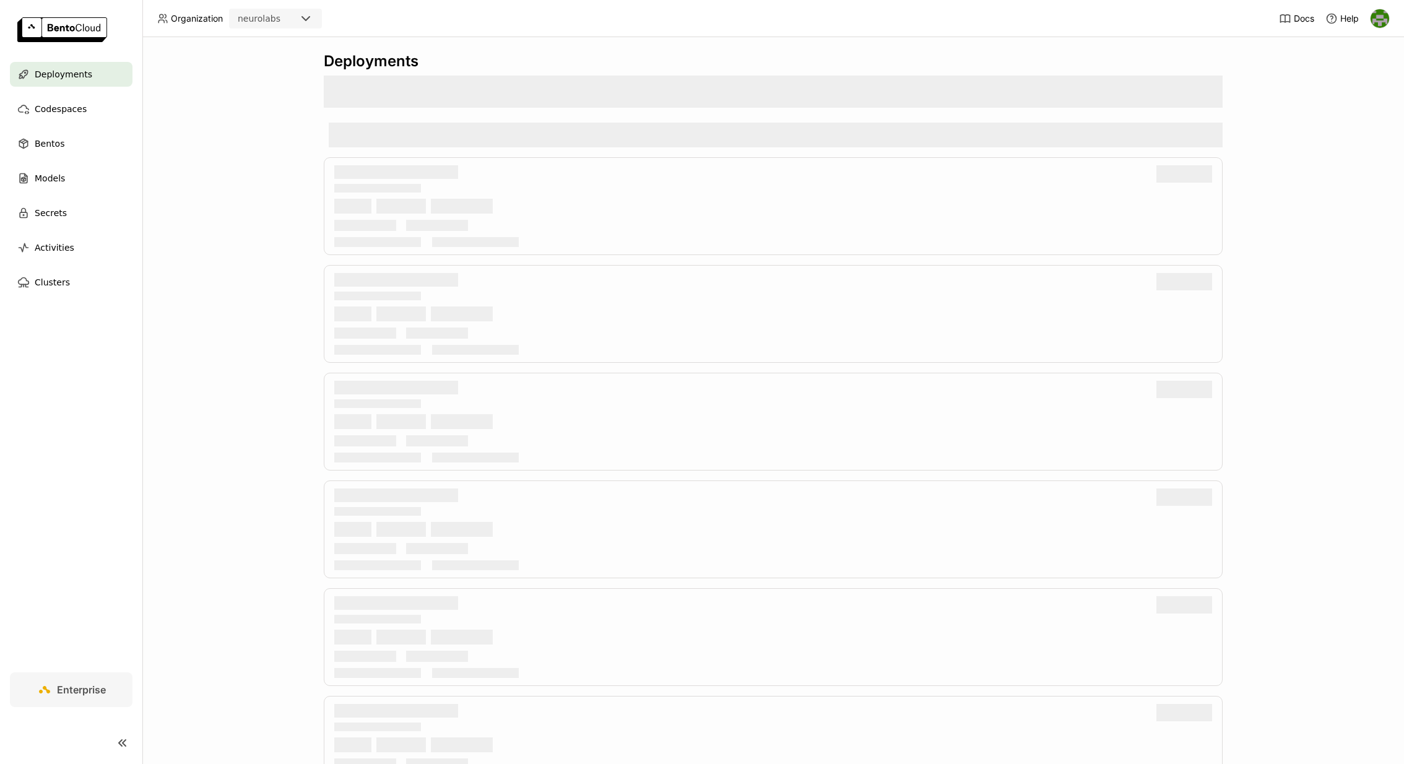
click at [85, 77] on span "Deployments" at bounding box center [64, 74] width 58 height 15
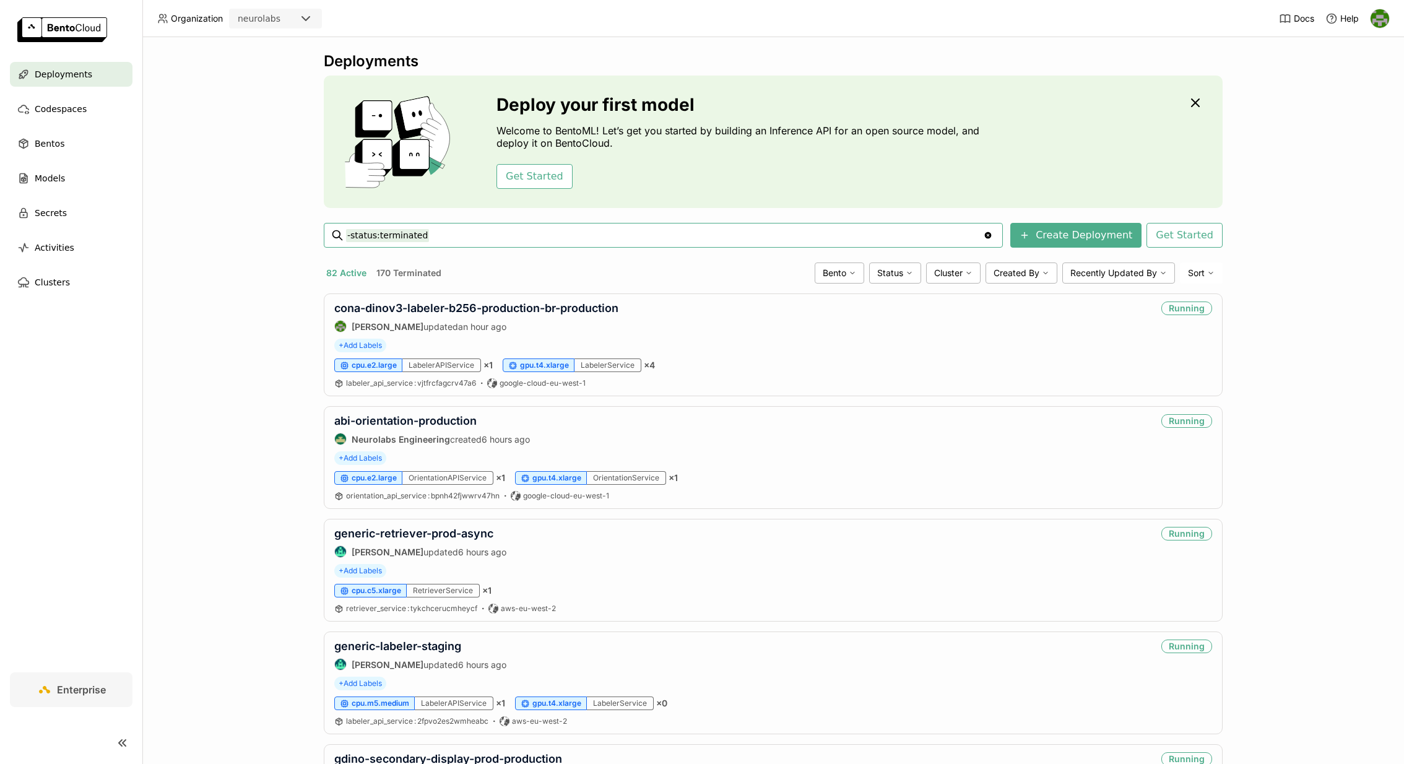
click at [613, 240] on input "-status:terminated" at bounding box center [664, 235] width 637 height 20
type input "-status:terminated variation-seed-augmentation-legacy-staging"
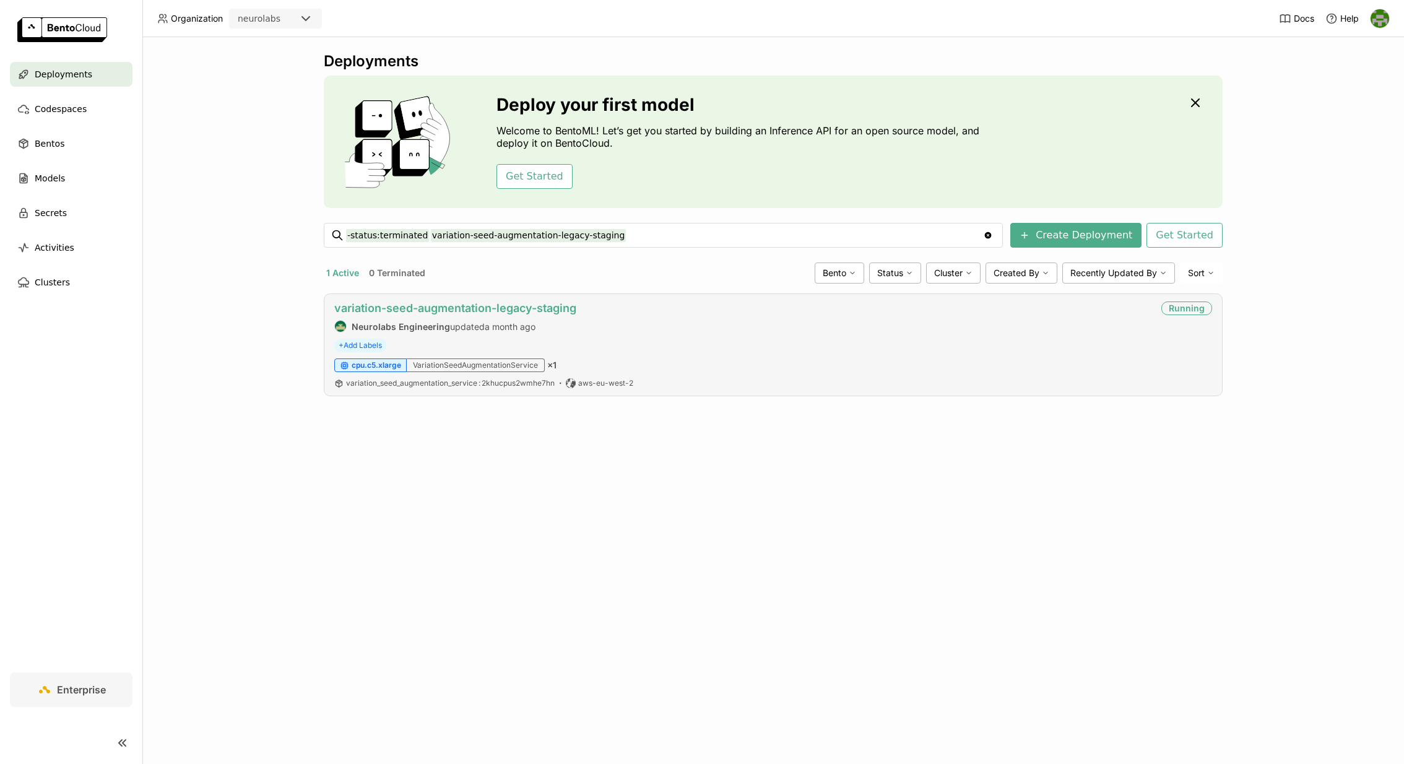
click at [568, 306] on link "variation-seed-augmentation-legacy-staging" at bounding box center [455, 307] width 242 height 13
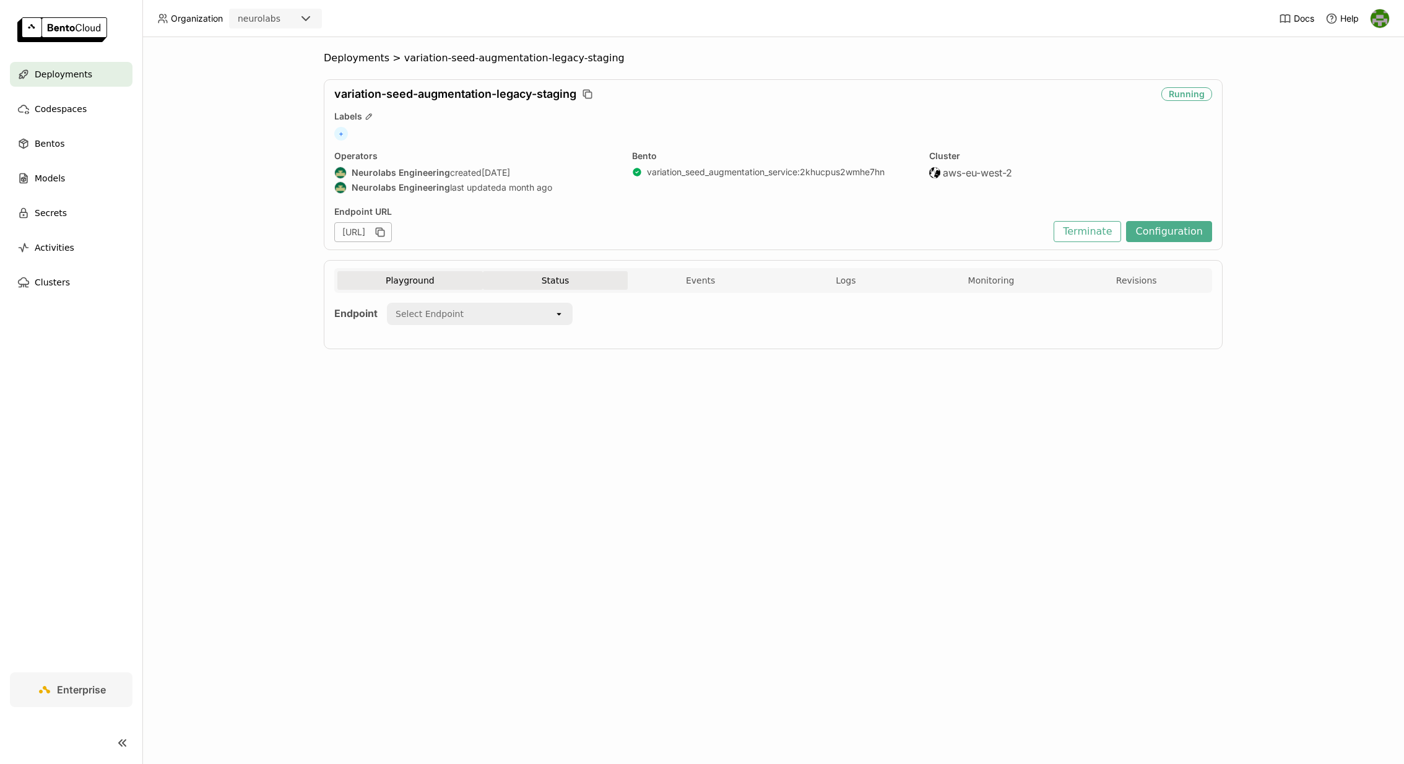
click at [537, 279] on button "Status" at bounding box center [555, 280] width 145 height 19
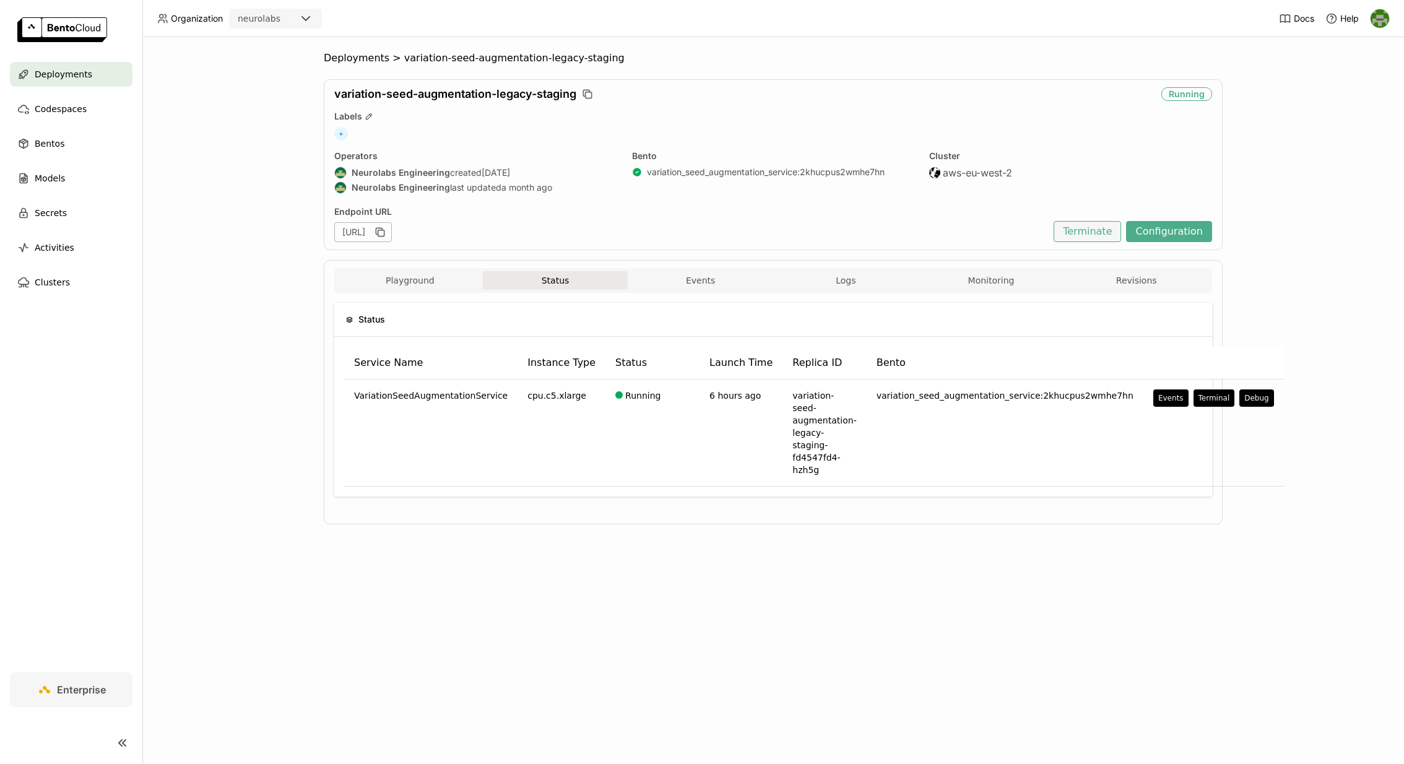
click at [1097, 230] on button "Terminate" at bounding box center [1086, 231] width 67 height 21
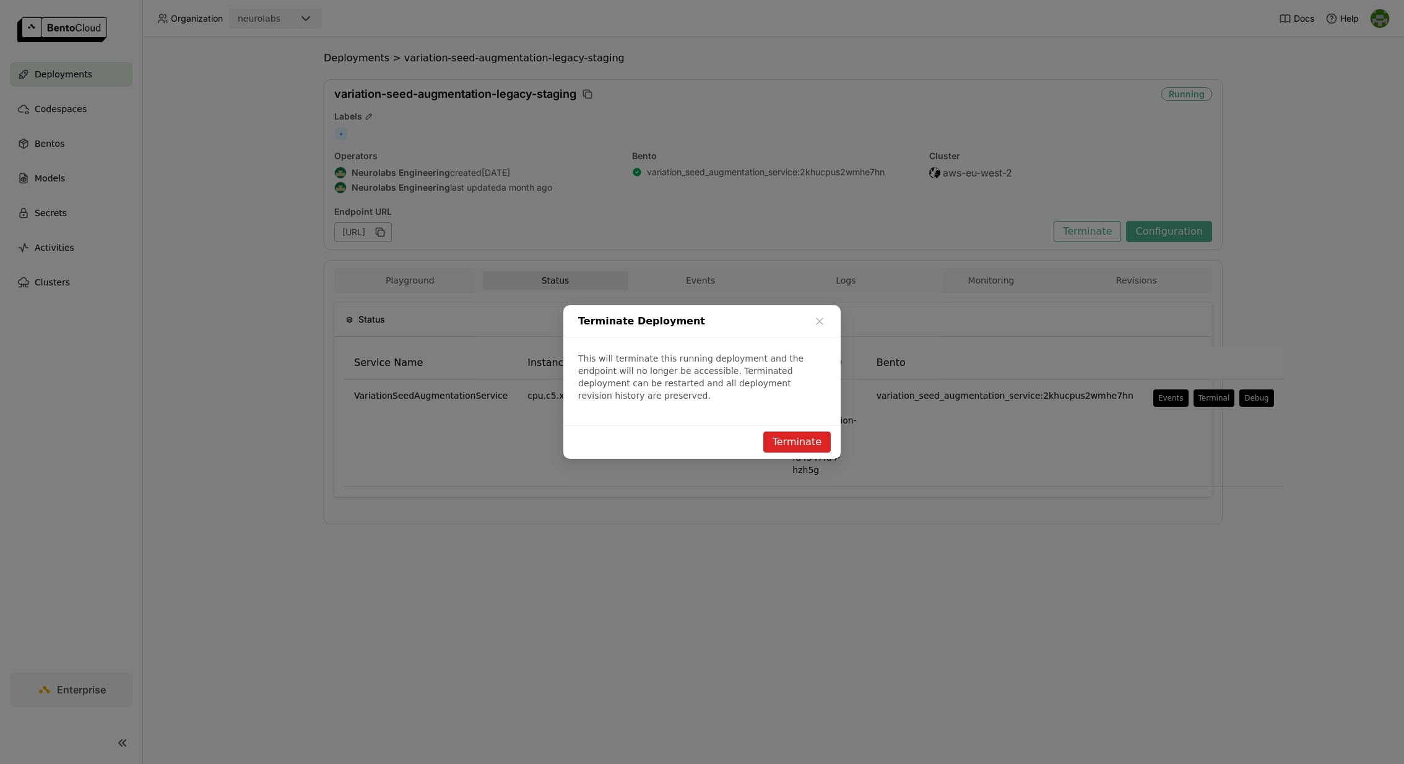
click at [795, 435] on button "Terminate" at bounding box center [796, 441] width 67 height 21
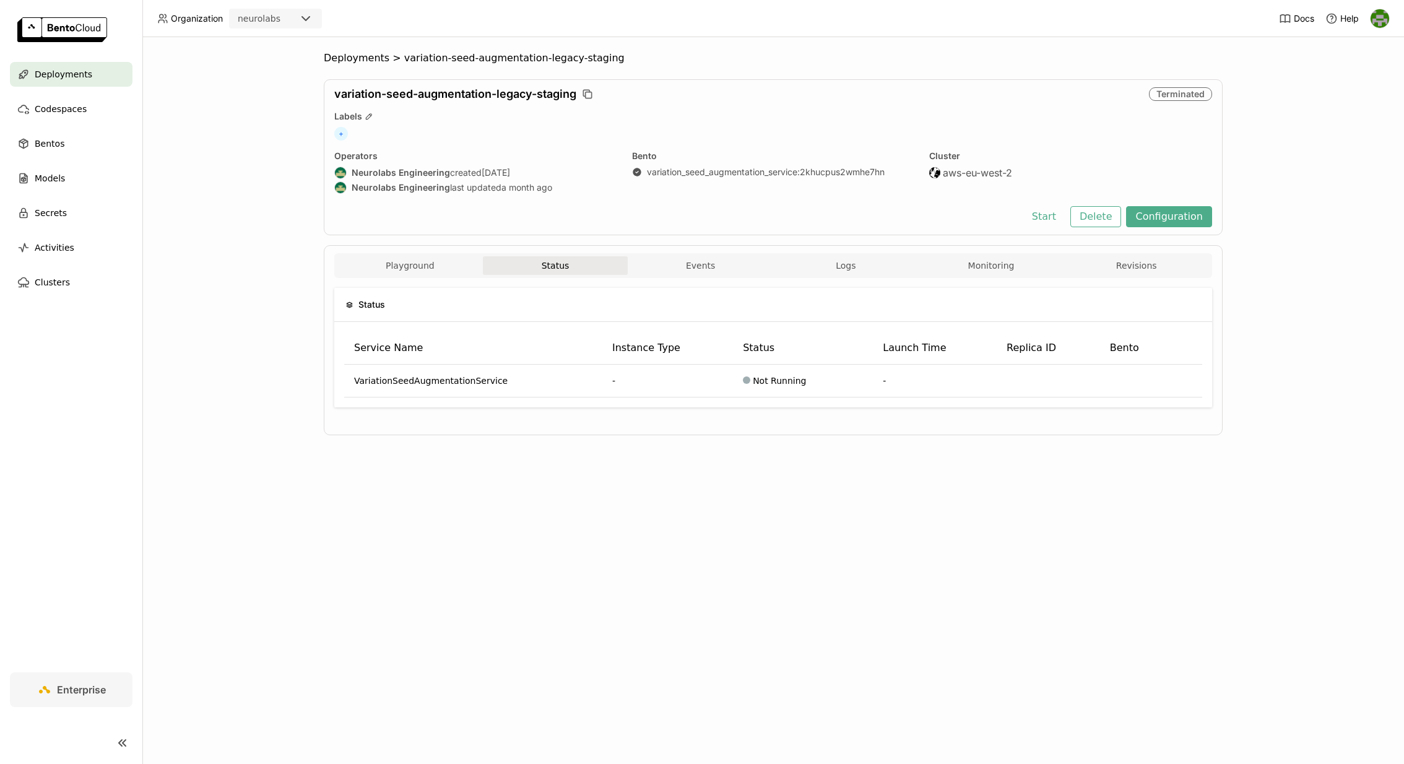
click at [67, 67] on span "Deployments" at bounding box center [64, 74] width 58 height 15
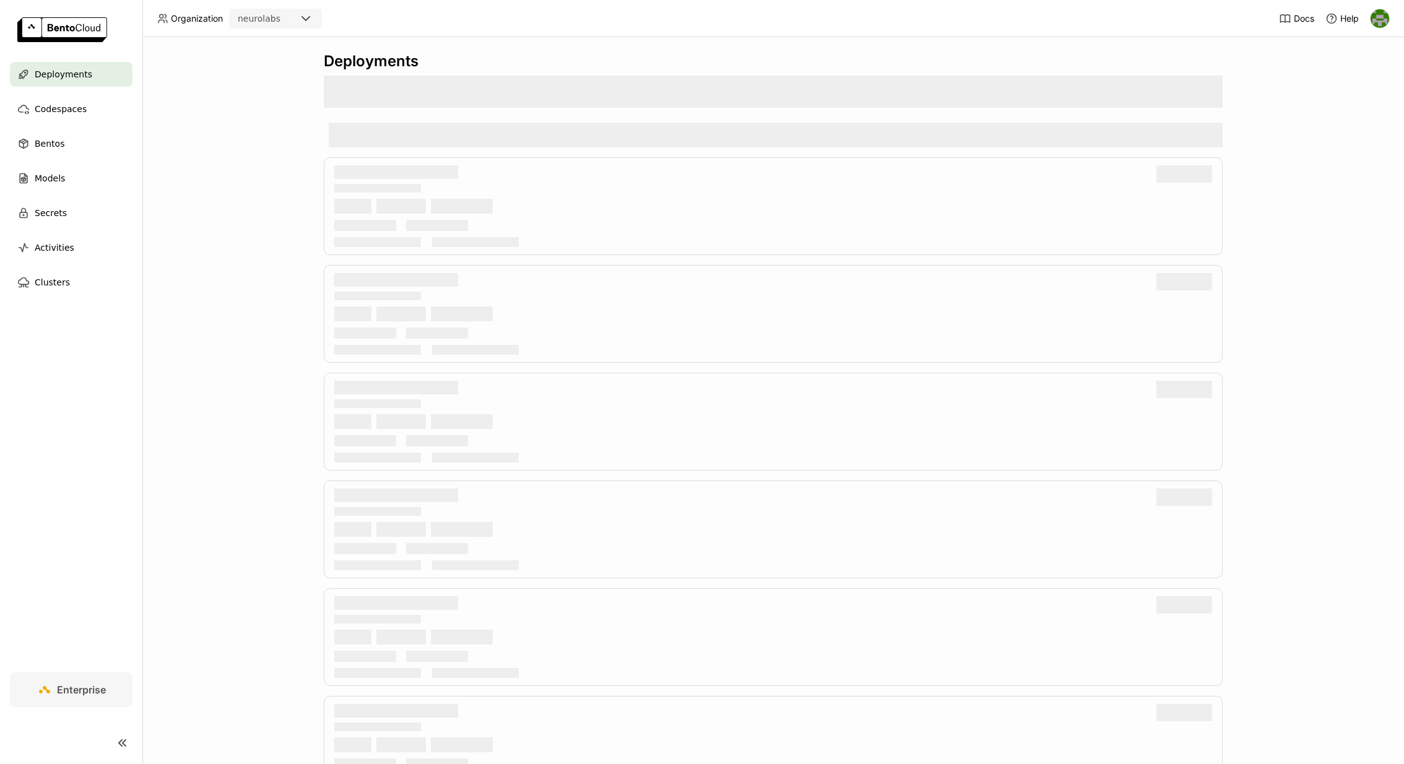
click at [67, 67] on span "Deployments" at bounding box center [64, 74] width 58 height 15
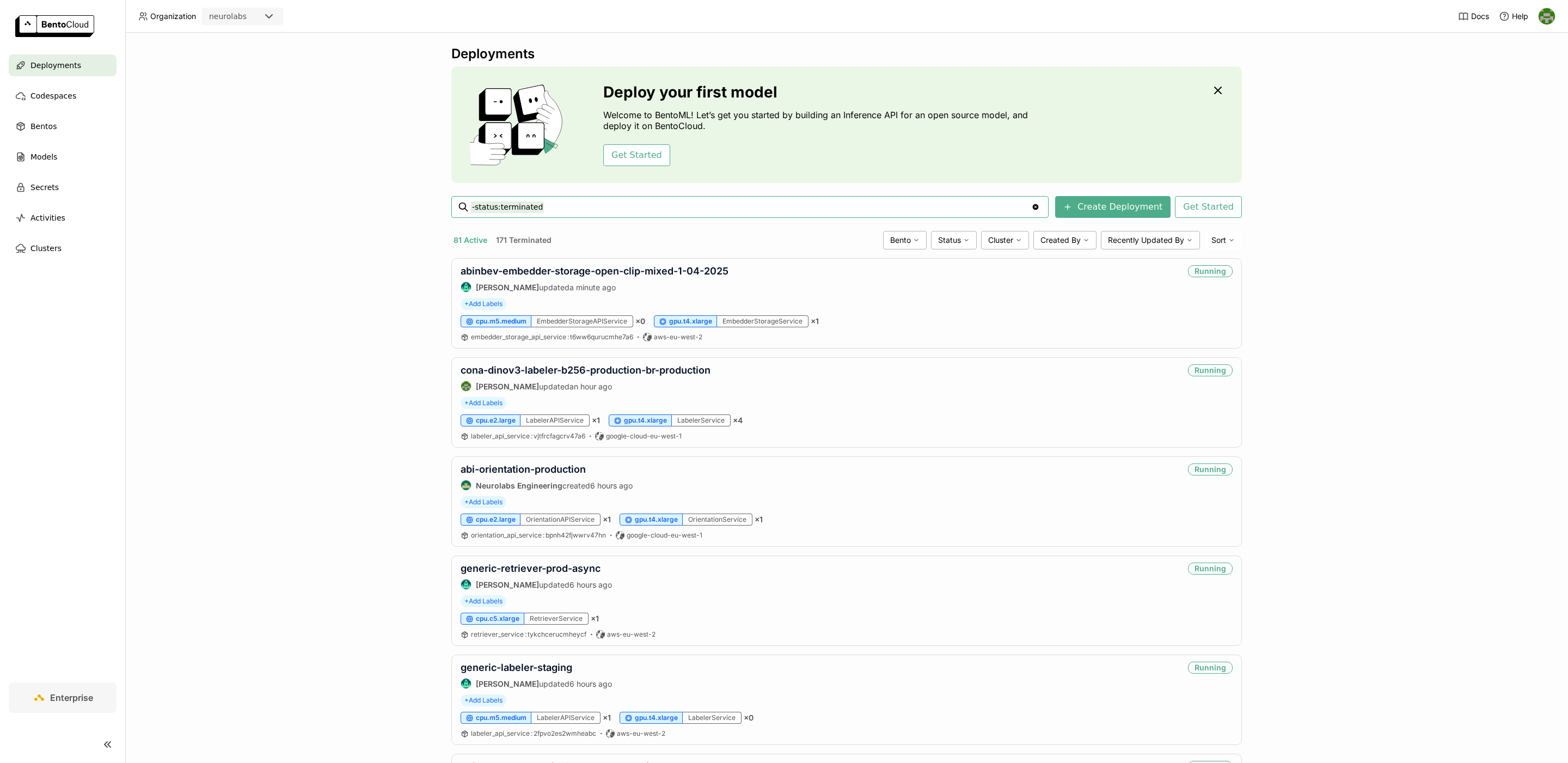
click at [602, 209] on input "-status:terminated" at bounding box center [751, 207] width 561 height 18
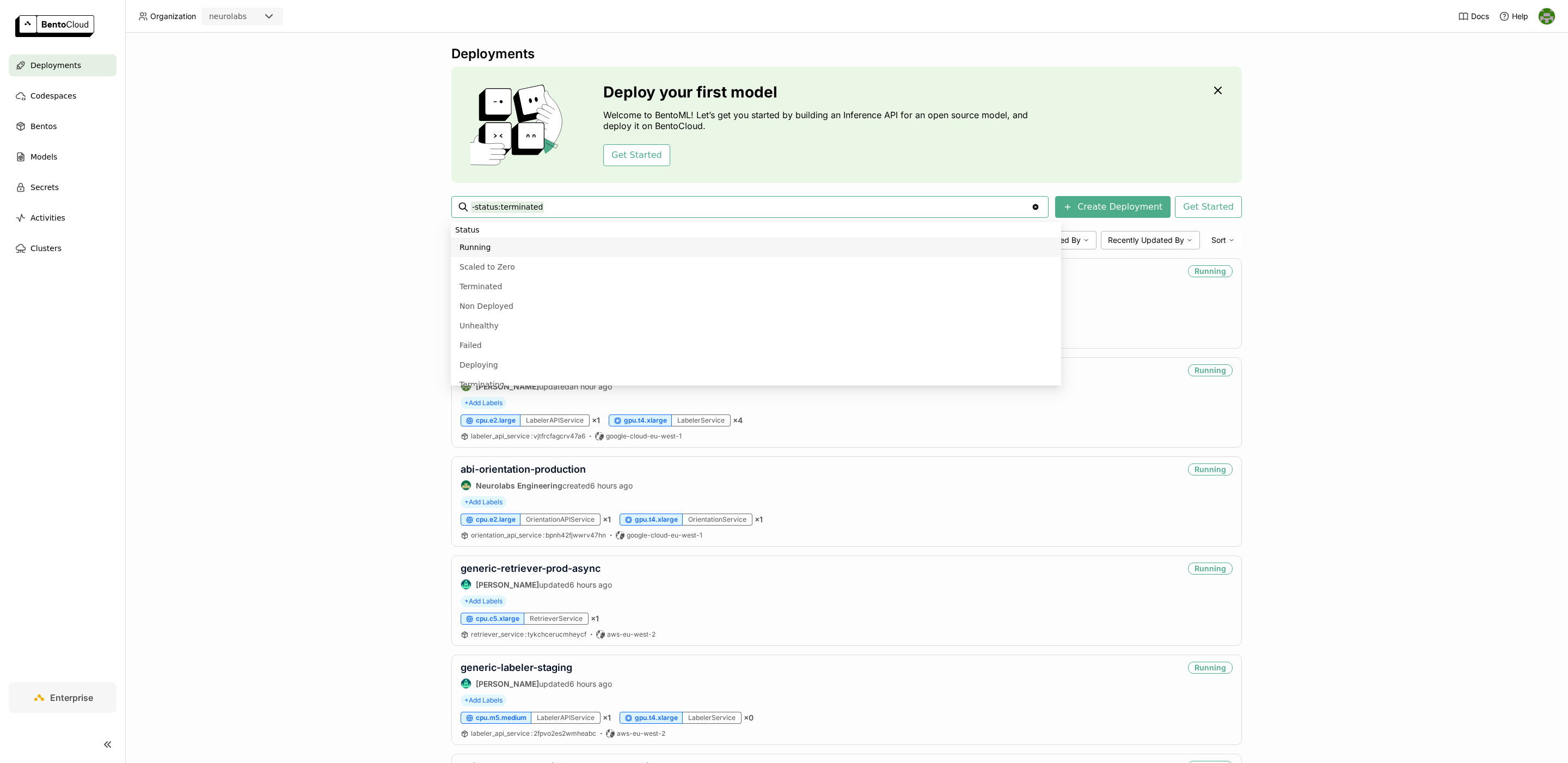
click at [602, 209] on input "-status:terminated" at bounding box center [751, 207] width 561 height 18
paste input "cona-dinov3-labeler-b256-production"
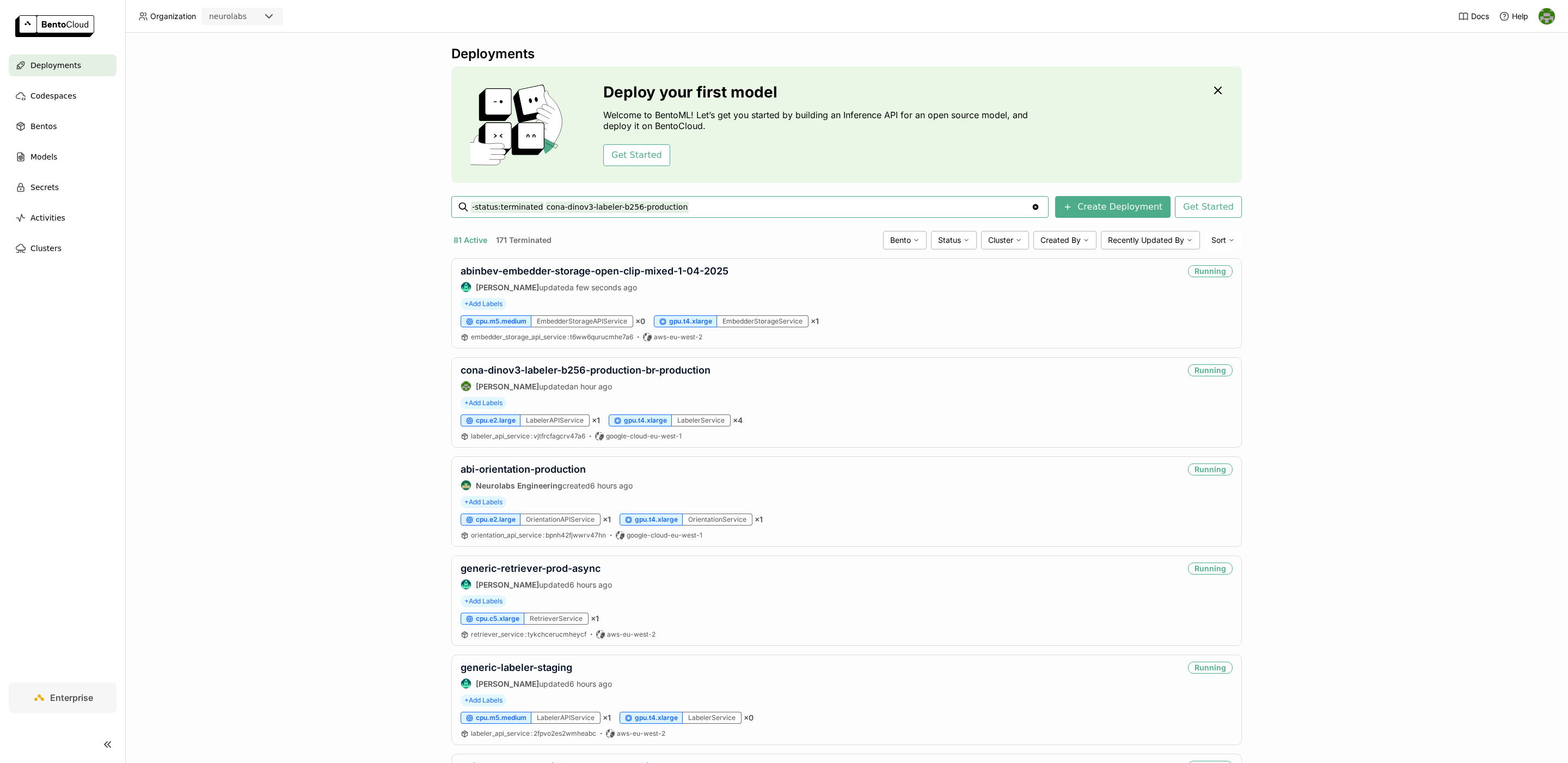
type input "-status:terminated cona-dinov3-labeler-b256-production"
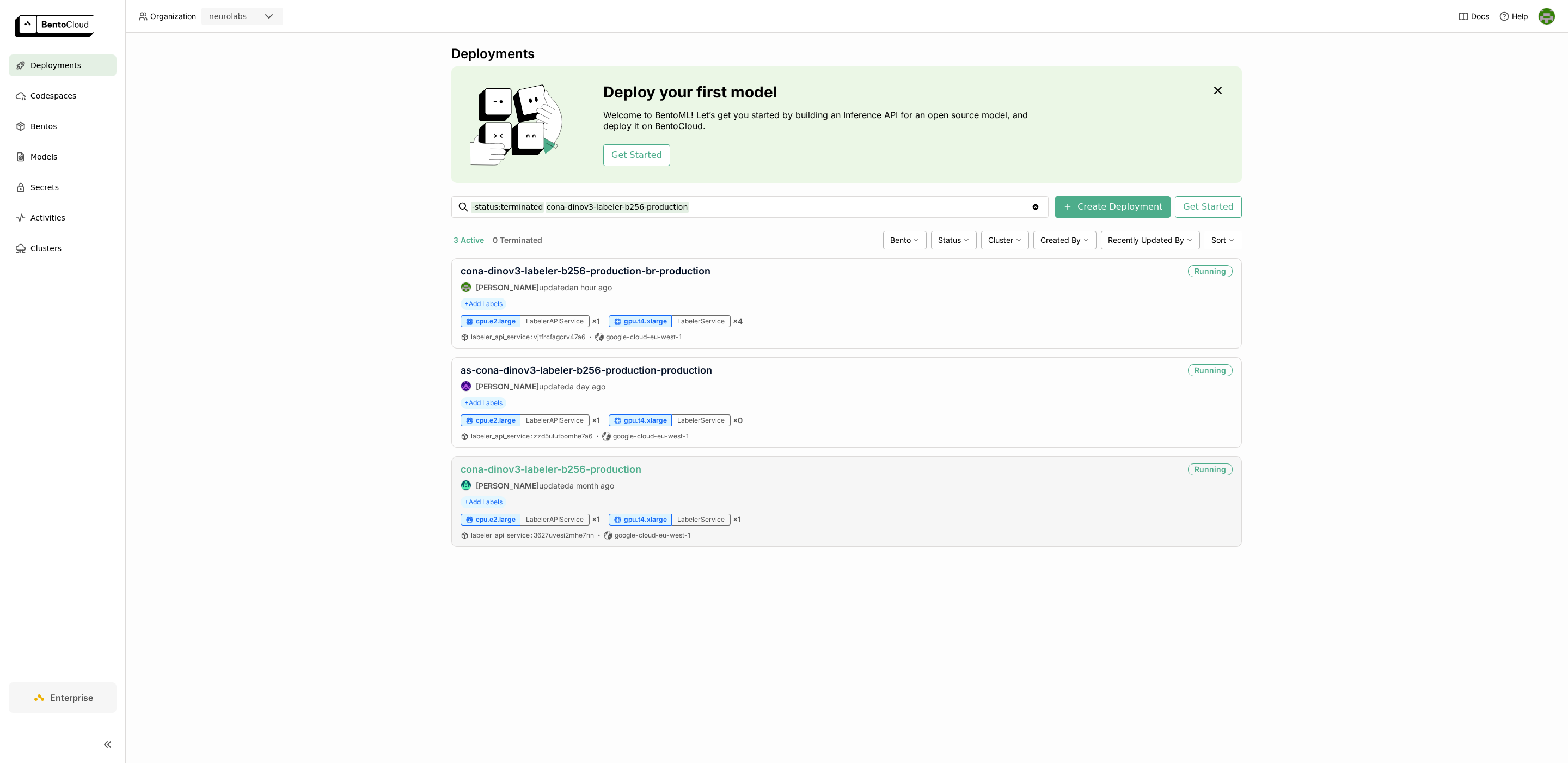
click at [591, 472] on link "cona-dinov3-labeler-b256-production" at bounding box center [551, 469] width 180 height 11
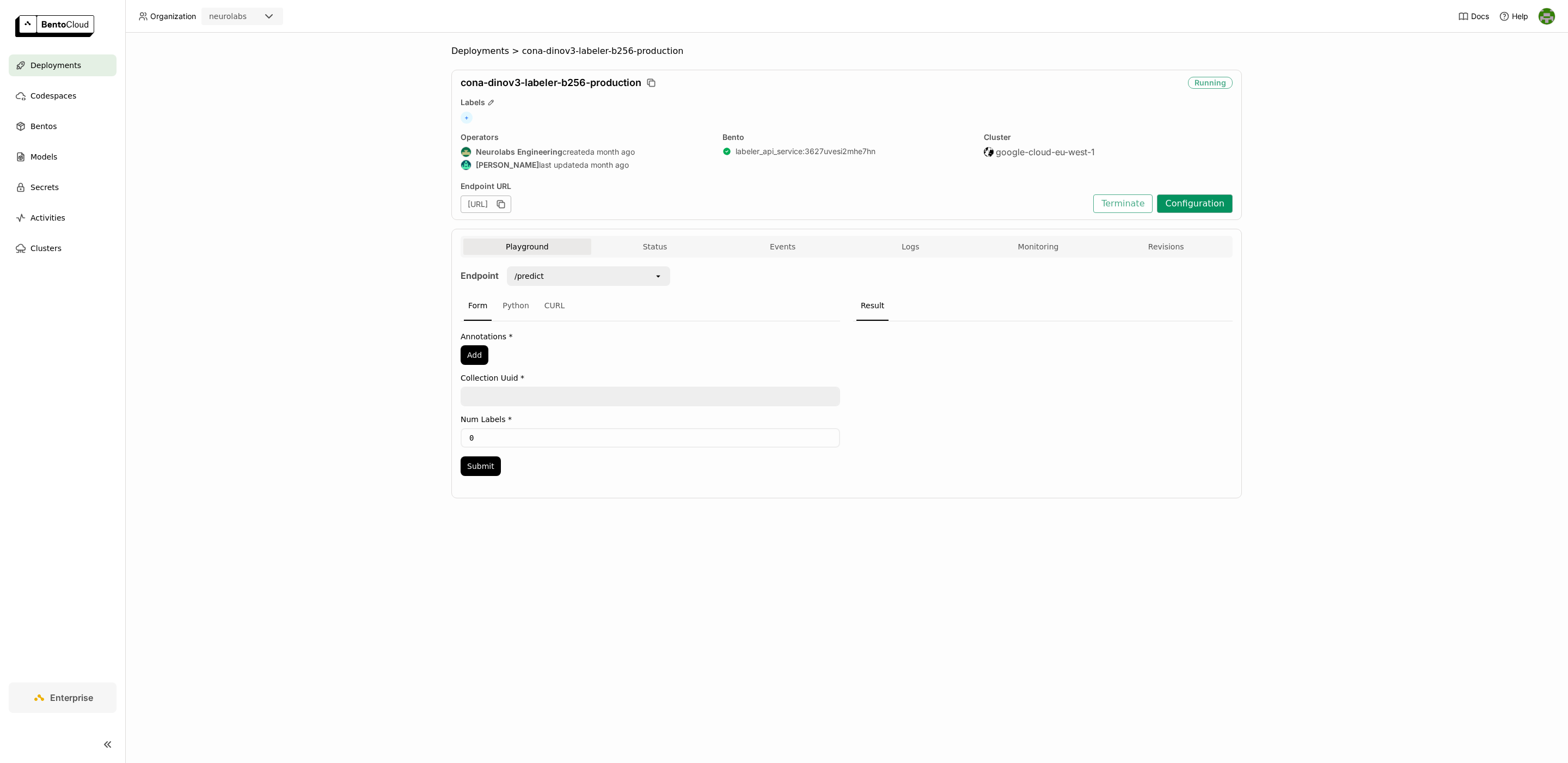
click at [1208, 205] on button "Configuration" at bounding box center [1195, 203] width 76 height 18
